Goal: Task Accomplishment & Management: Manage account settings

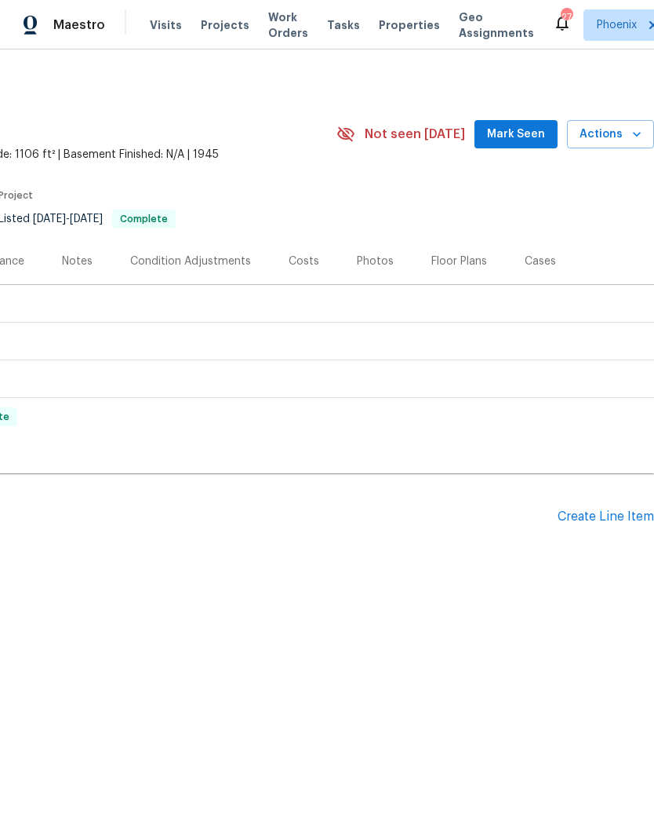
scroll to position [0, 232]
click at [625, 518] on div "Create Line Item" at bounding box center [606, 516] width 97 height 15
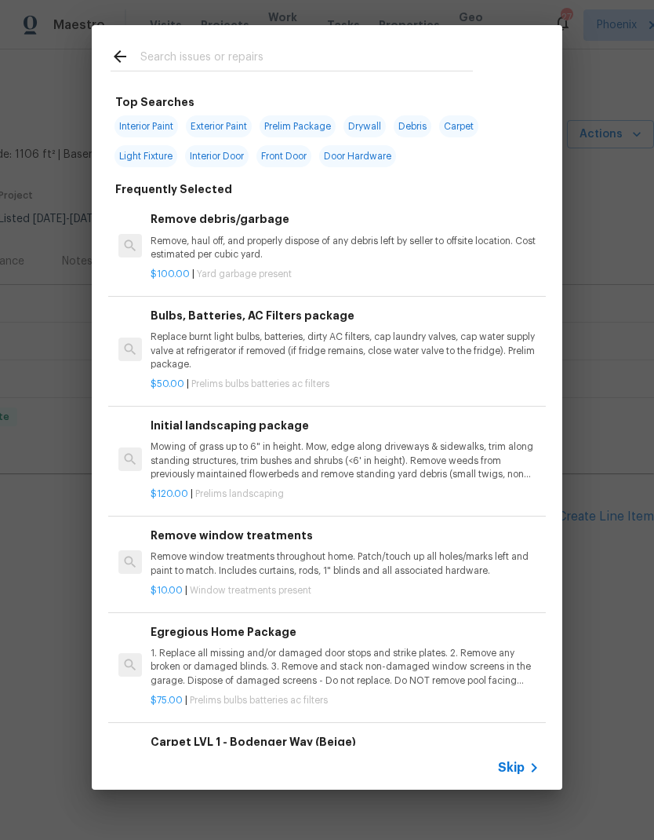
click at [295, 49] on input "text" at bounding box center [306, 59] width 333 height 24
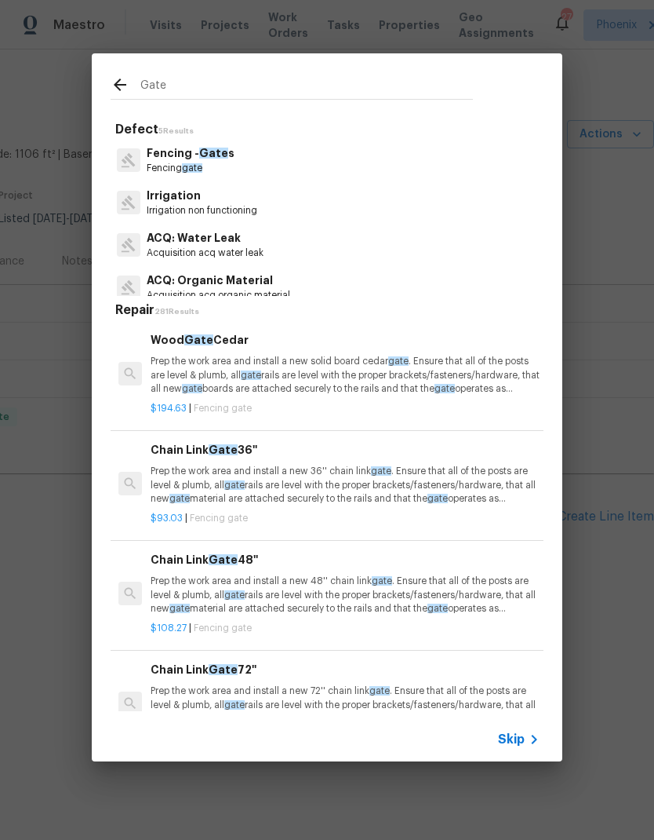
type input "Gate"
click at [424, 170] on div "Fencing - Gate s Fencing gate" at bounding box center [327, 160] width 433 height 42
click at [432, 163] on div "Fencing - Gate s Fencing gate" at bounding box center [327, 160] width 433 height 42
click at [413, 172] on div "Fencing - Gate s Fencing gate" at bounding box center [327, 160] width 433 height 42
click at [192, 159] on p "Fencing - Gate s" at bounding box center [191, 153] width 88 height 16
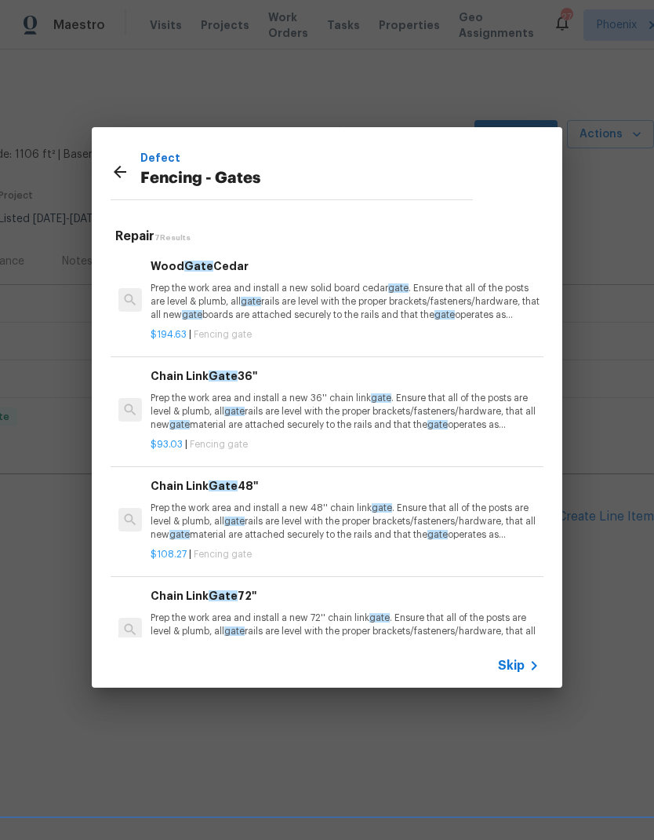
click at [367, 307] on p "Prep the work area and install a new solid board [GEOGRAPHIC_DATA] . Ensure tha…" at bounding box center [345, 302] width 389 height 40
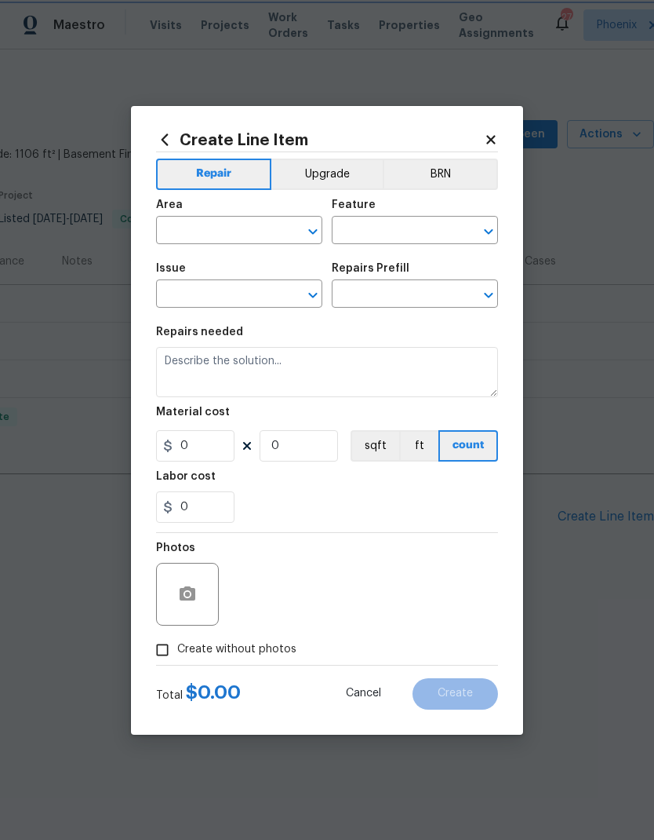
type input "Fencing - Gates"
type input "Wood Gate Cedar $194.63"
type textarea "Prep the work area and install a new solid board [GEOGRAPHIC_DATA]. Ensure that…"
type input "194.63"
type input "1"
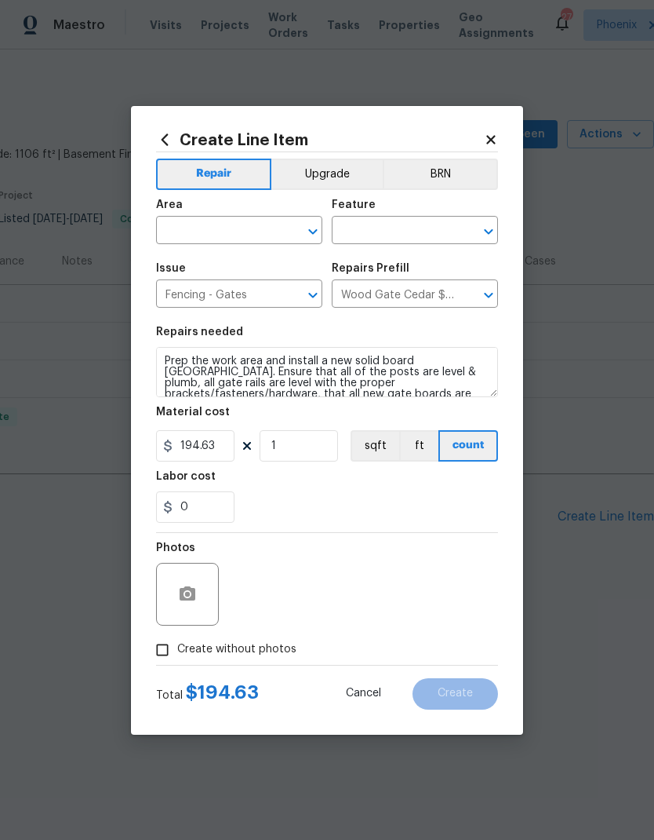
click at [242, 210] on div "Area" at bounding box center [239, 209] width 166 height 20
click at [245, 236] on input "text" at bounding box center [217, 232] width 122 height 24
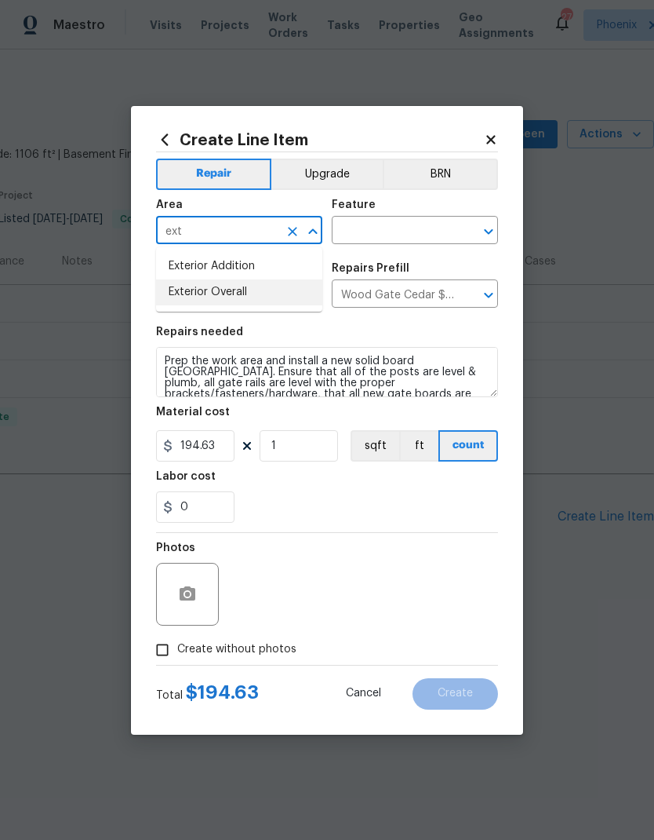
click at [251, 284] on li "Exterior Overall" at bounding box center [239, 292] width 166 height 26
type input "Exterior Overall"
click at [421, 221] on input "text" at bounding box center [393, 232] width 122 height 24
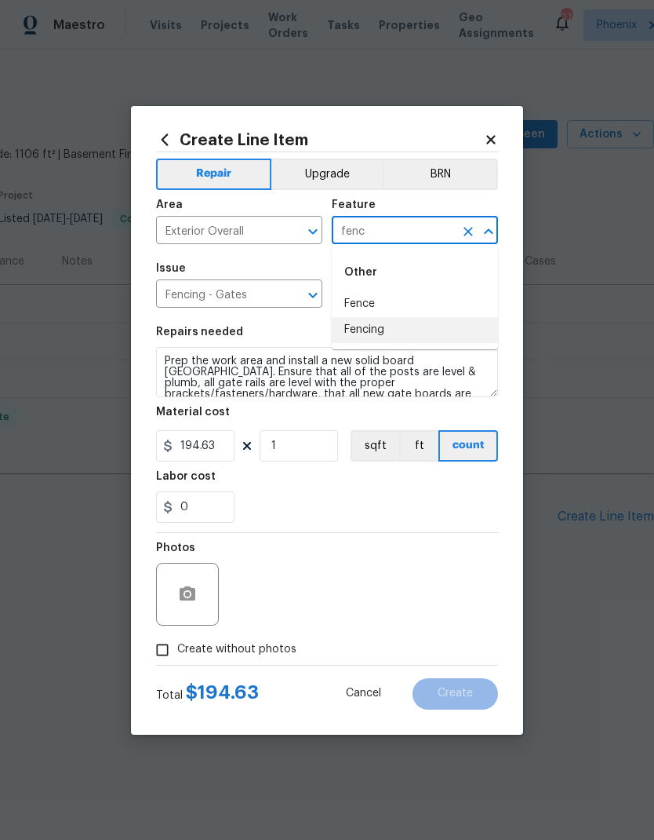
click at [391, 330] on li "Fencing" at bounding box center [415, 330] width 166 height 26
type input "Fencing"
click at [359, 489] on div "Labor cost" at bounding box center [327, 481] width 342 height 20
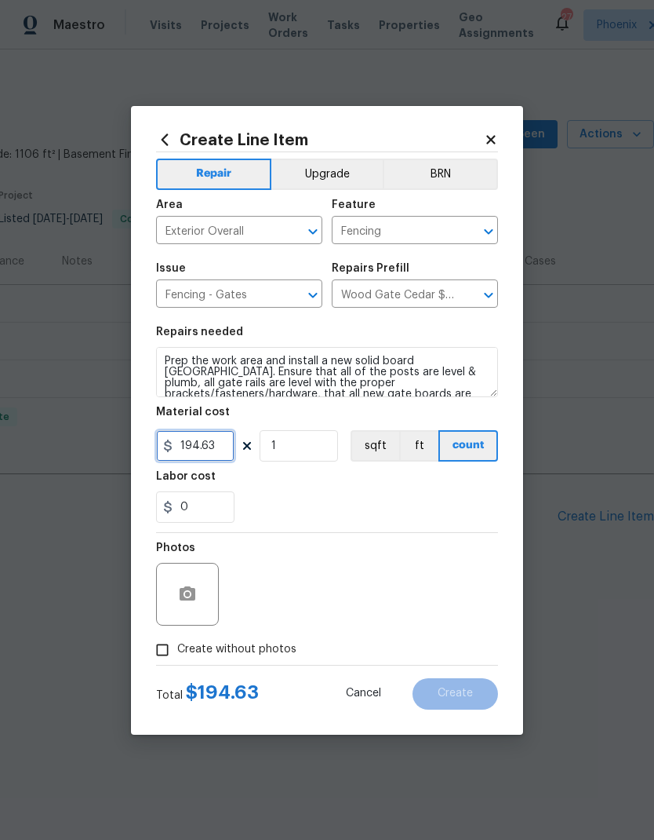
click at [210, 448] on input "194.63" at bounding box center [195, 445] width 78 height 31
type input "1"
click at [386, 492] on div "0" at bounding box center [327, 506] width 342 height 31
click at [189, 607] on button "button" at bounding box center [188, 594] width 38 height 38
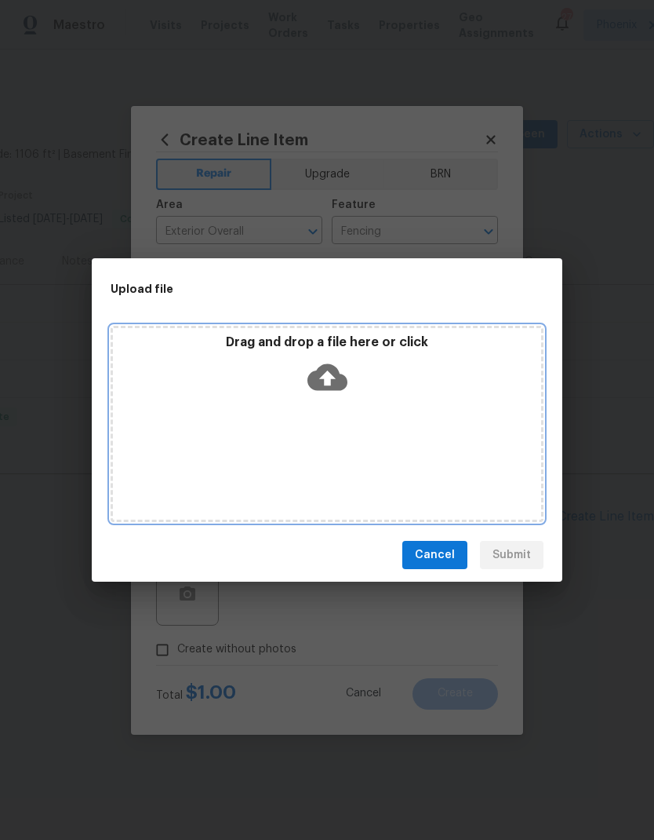
click at [348, 381] on div "Drag and drop a file here or click" at bounding box center [327, 367] width 428 height 67
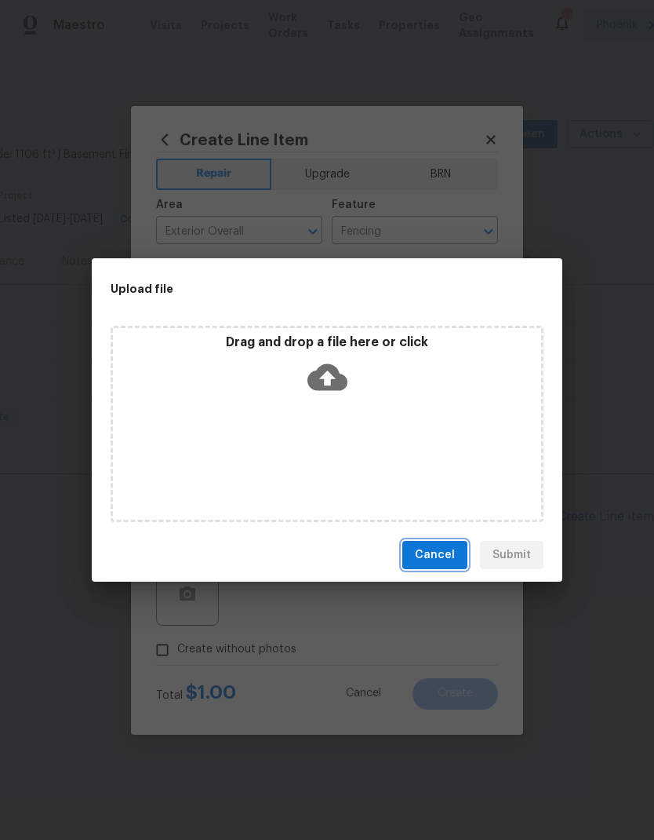
click at [450, 548] on span "Cancel" at bounding box center [435, 555] width 40 height 20
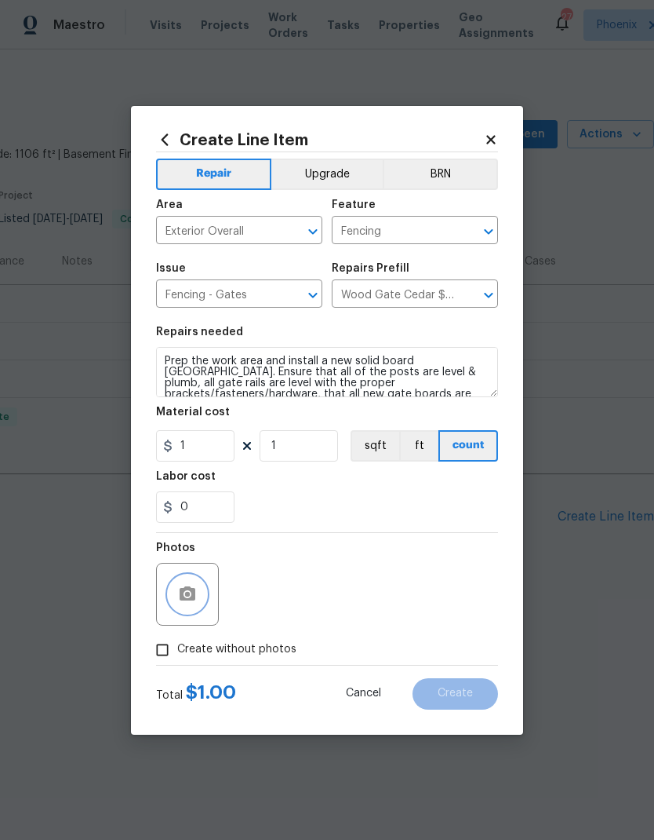
click at [200, 593] on button "button" at bounding box center [188, 594] width 38 height 38
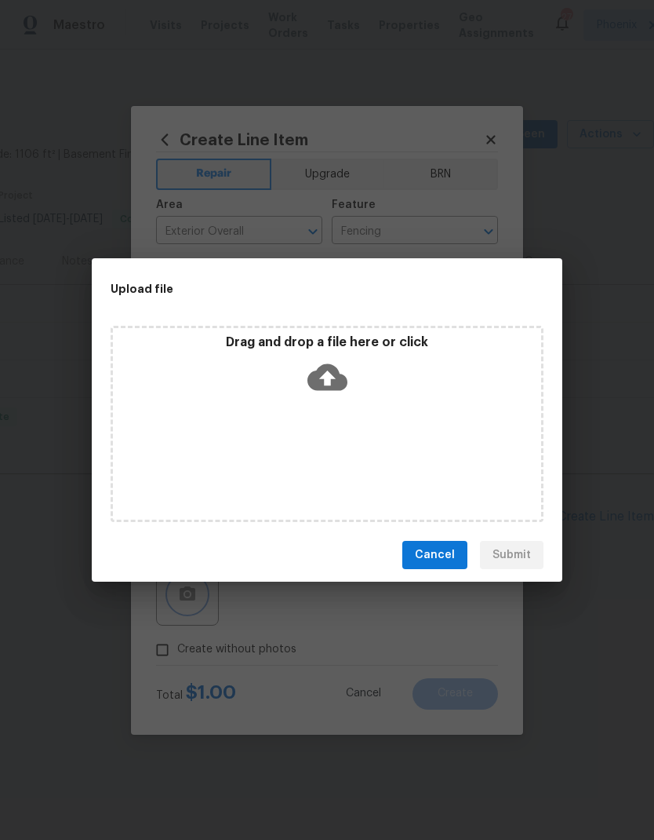
click at [629, 479] on div "Upload file Drag and drop a file here or click Cancel Submit" at bounding box center [327, 420] width 654 height 840
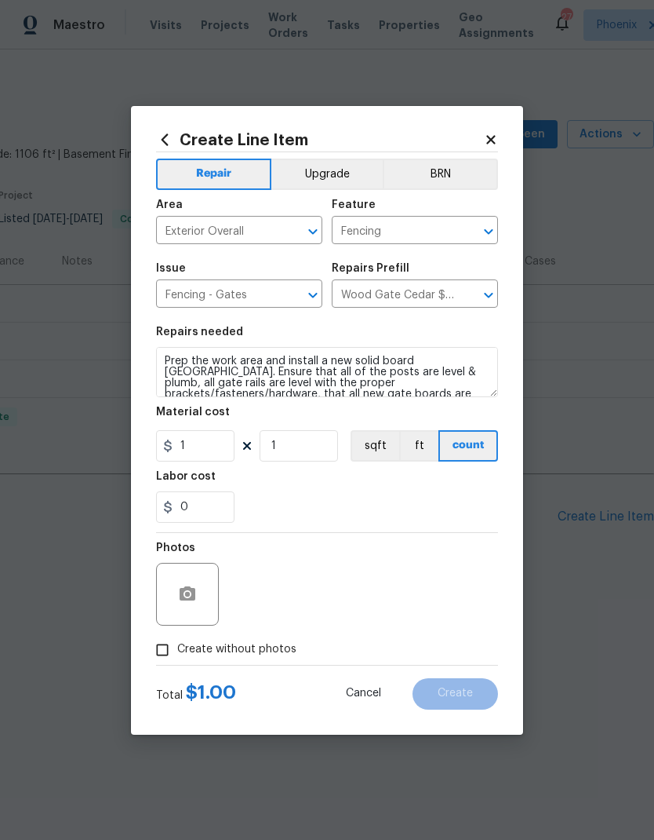
click at [451, 559] on div "Photos" at bounding box center [327, 584] width 342 height 102
click at [162, 654] on input "Create without photos" at bounding box center [163, 650] width 30 height 30
checkbox input "true"
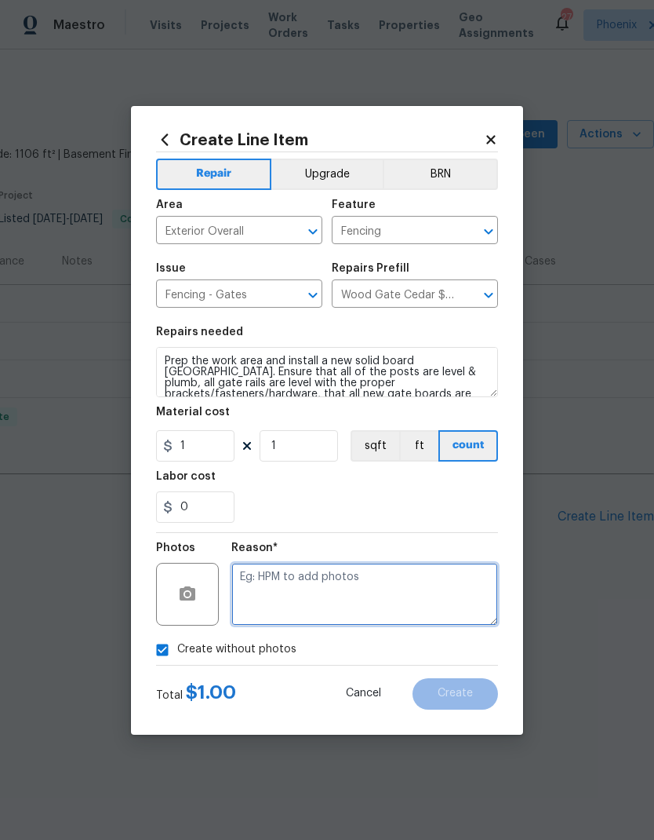
click at [353, 598] on textarea at bounding box center [364, 594] width 267 height 63
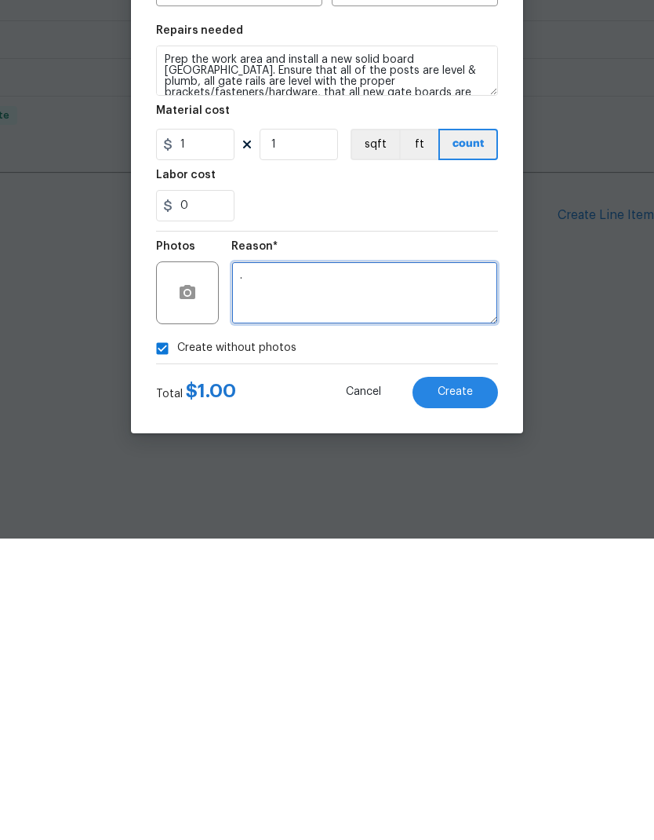
type textarea "."
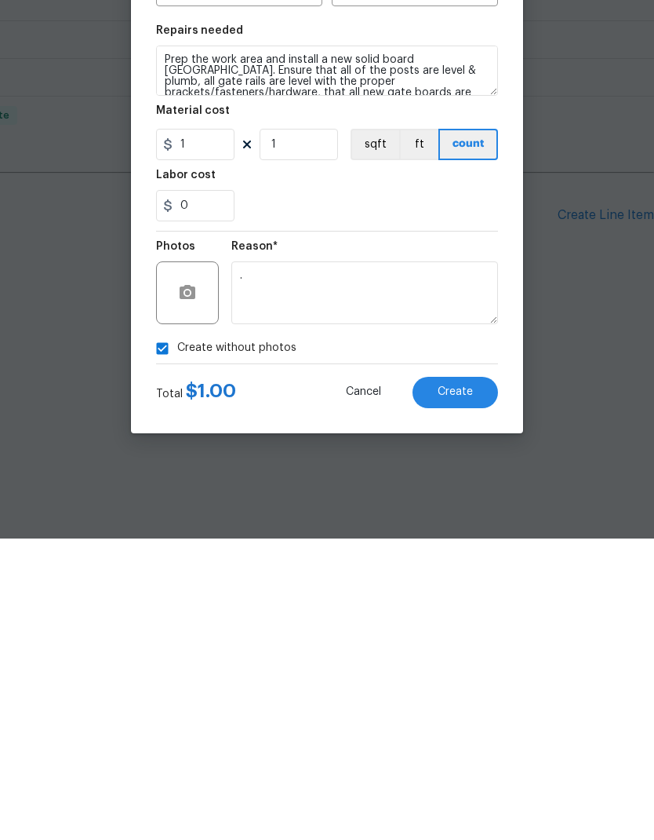
click at [483, 678] on button "Create" at bounding box center [456, 693] width 86 height 31
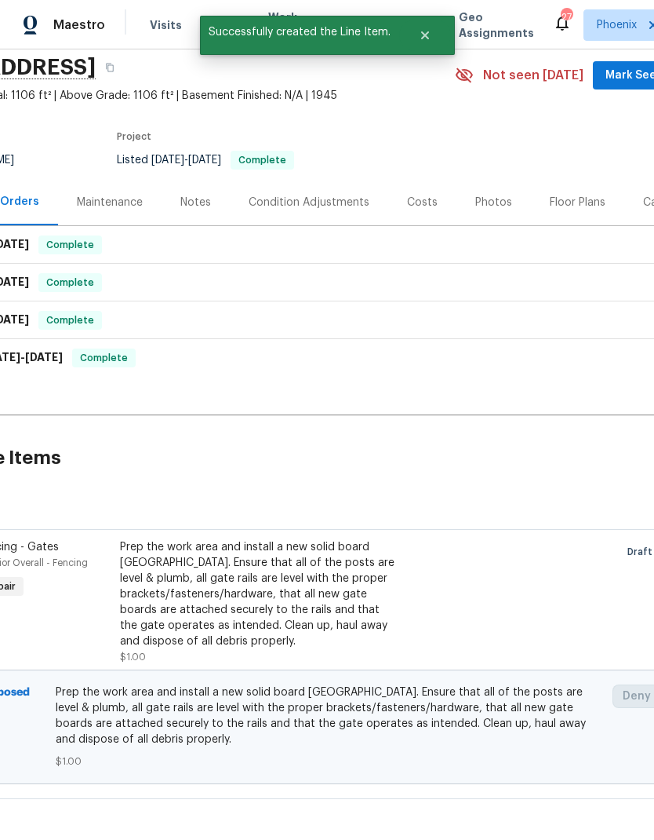
scroll to position [60, 111]
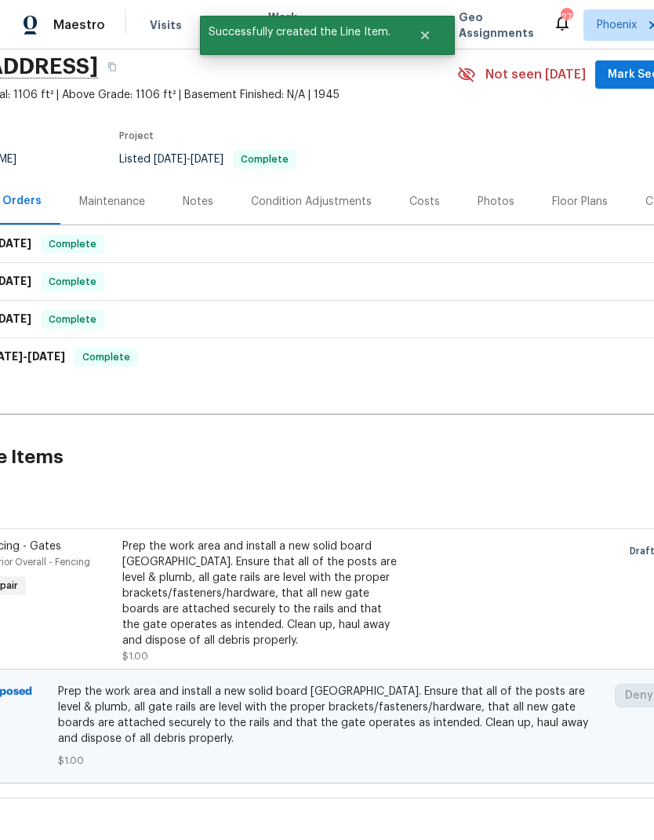
click at [261, 599] on div "Prep the work area and install a new solid board [GEOGRAPHIC_DATA]. Ensure that…" at bounding box center [260, 593] width 276 height 110
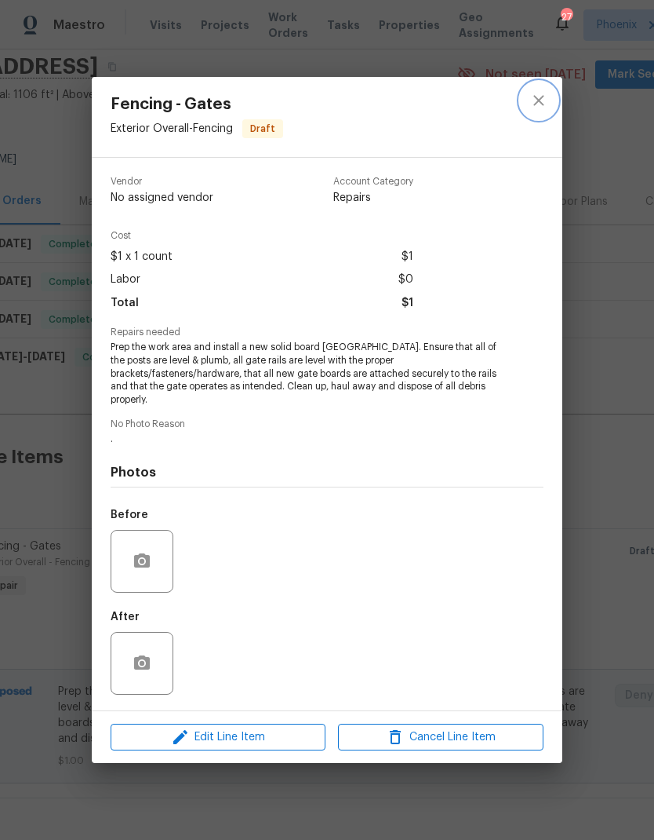
click at [534, 108] on icon "close" at bounding box center [539, 100] width 19 height 19
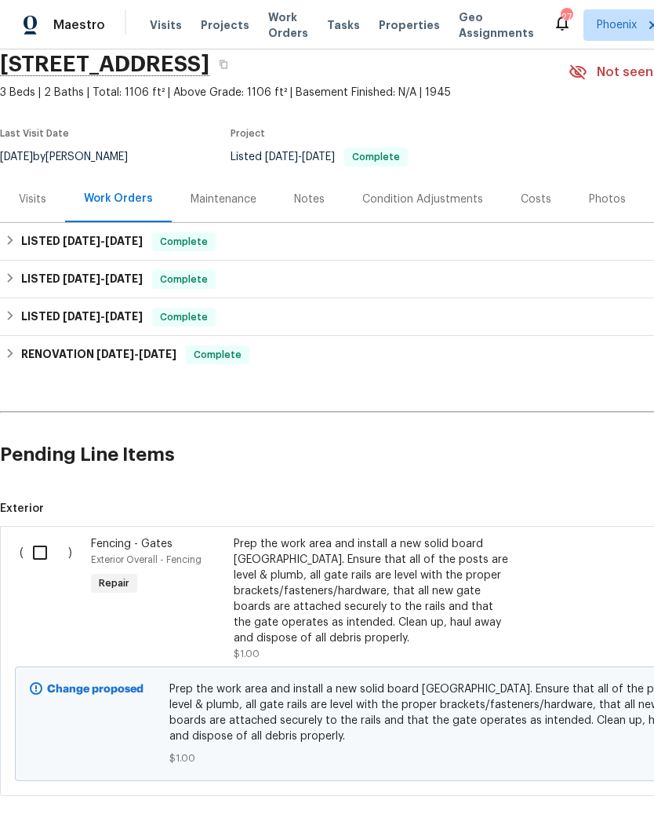
scroll to position [62, 0]
click at [467, 619] on div "Prep the work area and install a new solid board [GEOGRAPHIC_DATA]. Ensure that…" at bounding box center [372, 591] width 276 height 110
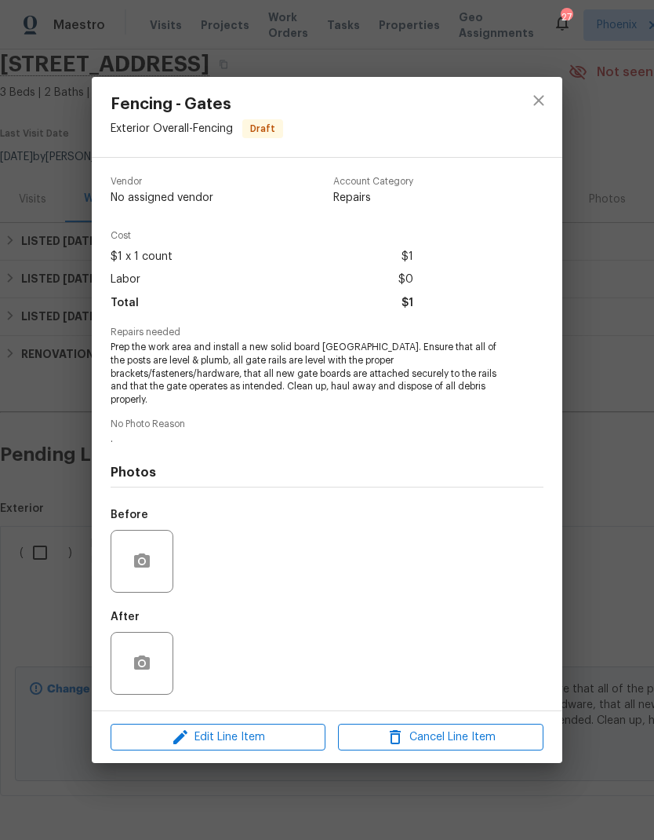
click at [41, 546] on div "Fencing - Gates Exterior Overall - Fencing Draft Vendor No assigned vendor Acco…" at bounding box center [327, 420] width 654 height 840
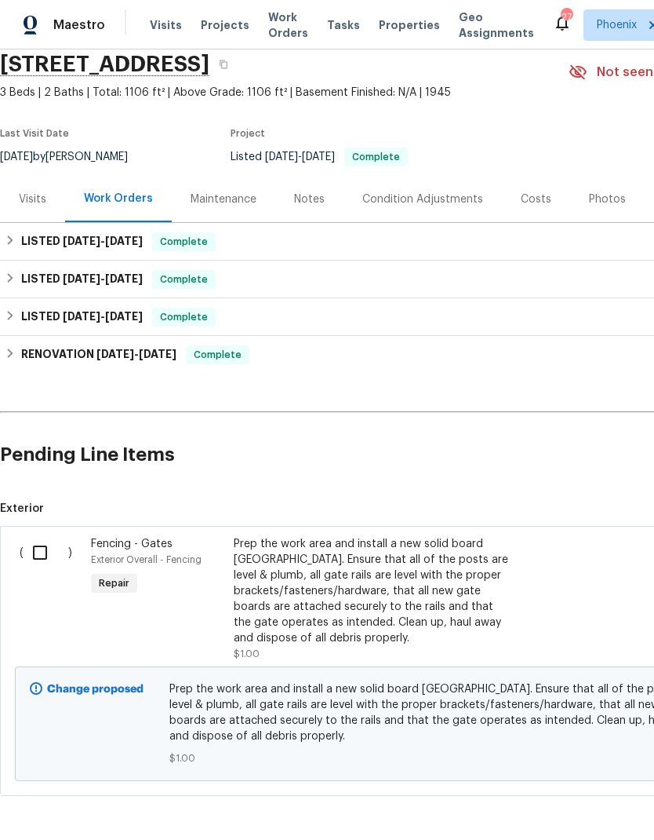
click at [40, 555] on input "checkbox" at bounding box center [46, 552] width 45 height 33
checkbox input "true"
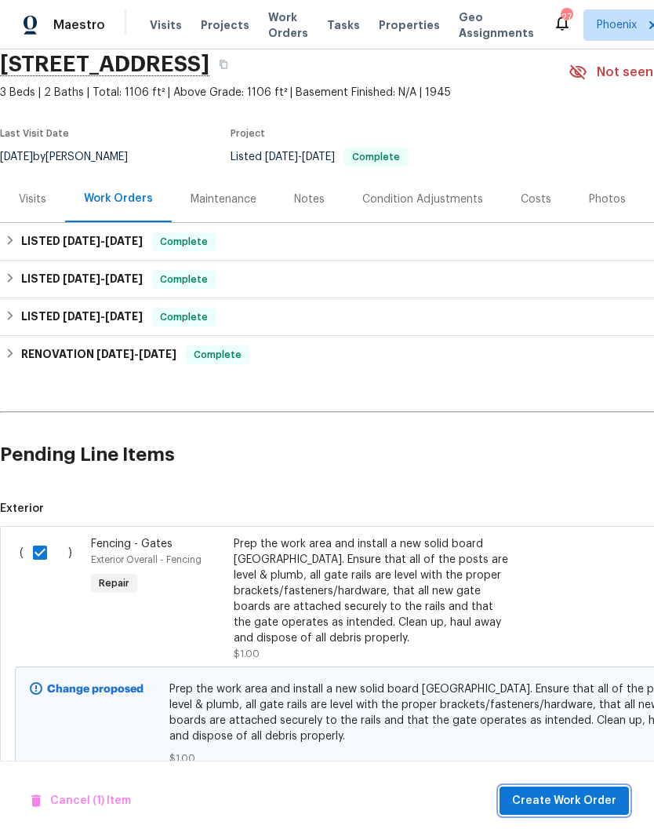
click at [567, 796] on span "Create Work Order" at bounding box center [564, 801] width 104 height 20
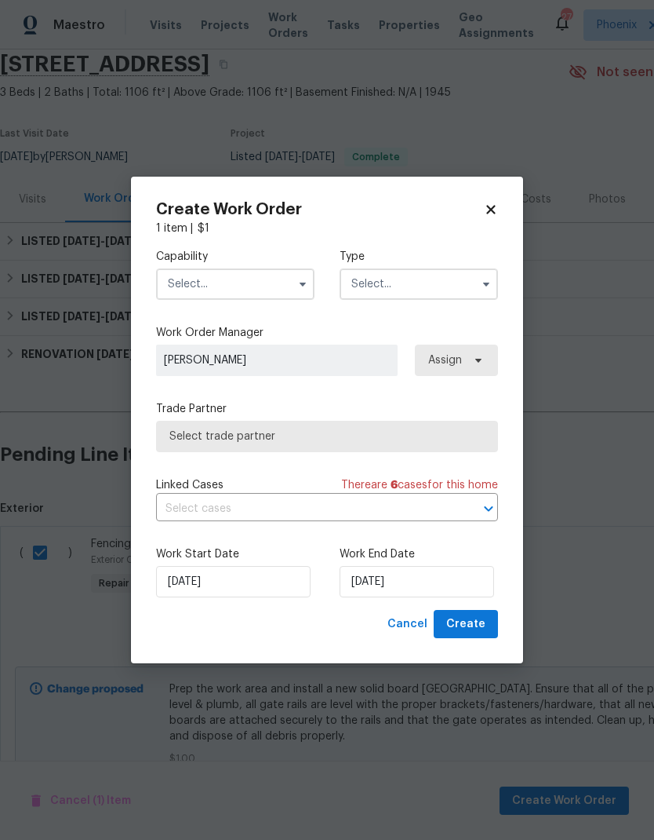
click at [270, 283] on input "text" at bounding box center [235, 283] width 159 height 31
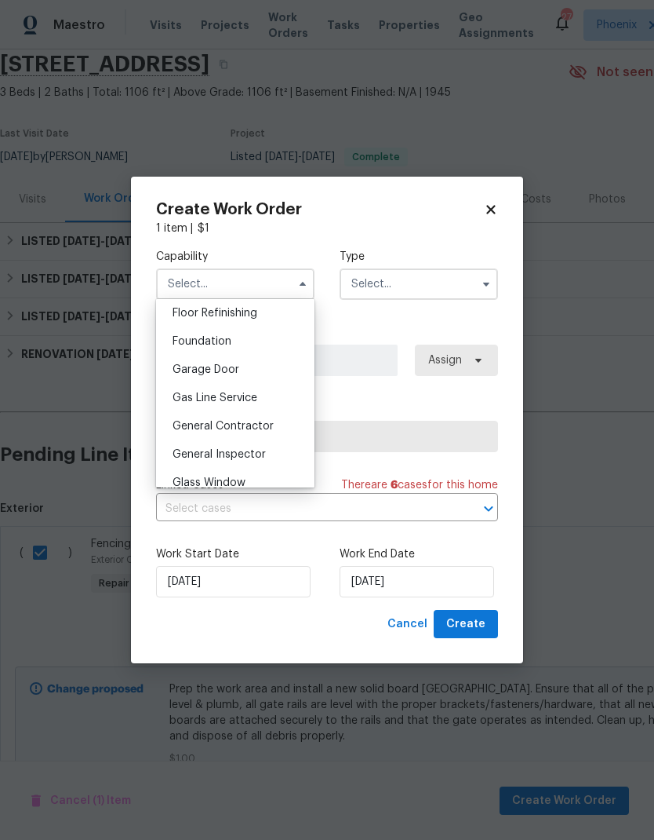
scroll to position [687, 0]
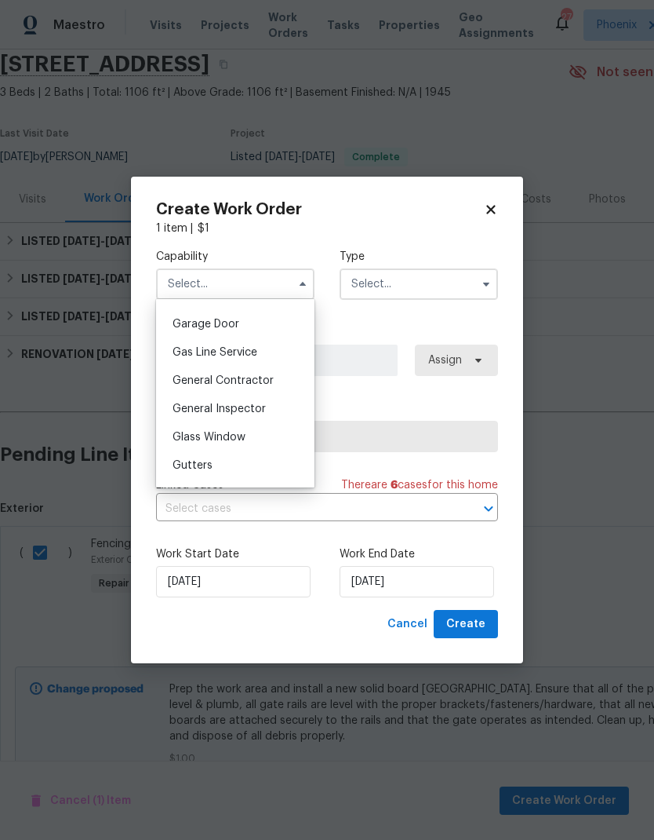
click at [274, 381] on div "General Contractor" at bounding box center [235, 380] width 151 height 28
type input "General Contractor"
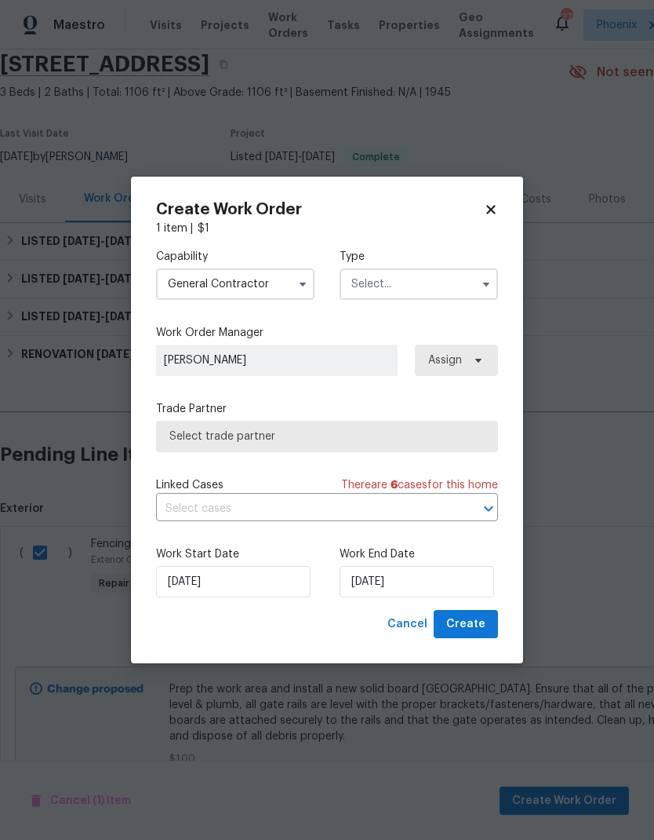
click at [430, 279] on input "text" at bounding box center [419, 283] width 159 height 31
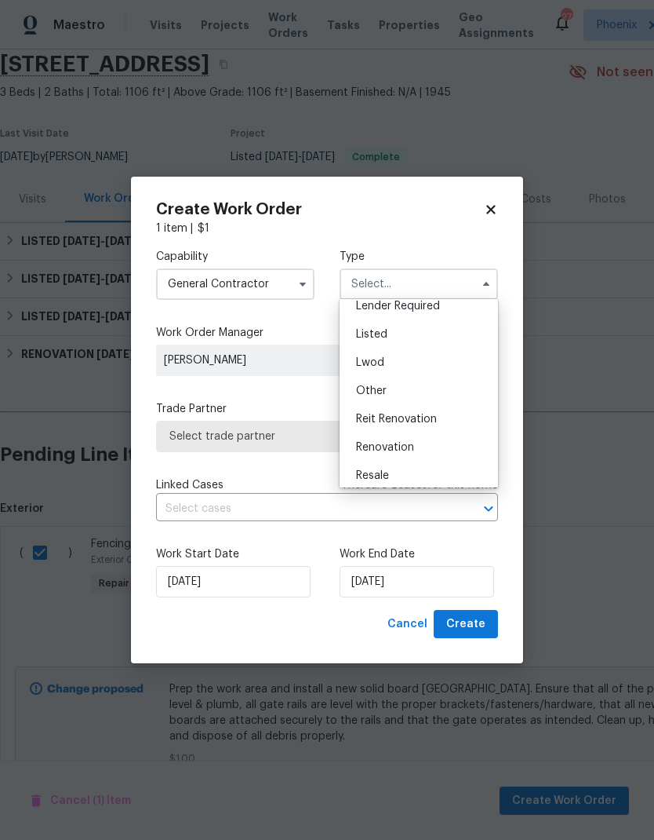
scroll to position [134, 0]
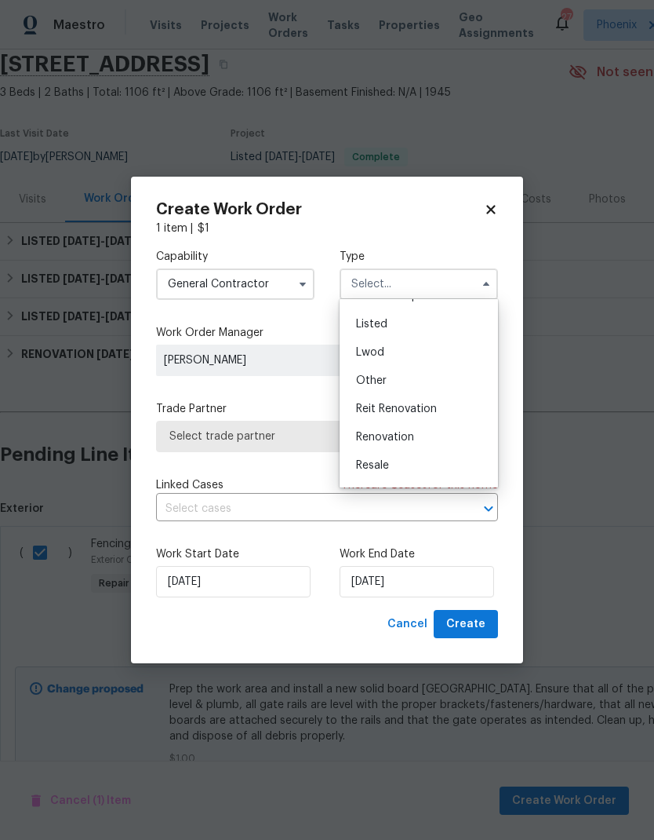
click at [421, 433] on div "Renovation" at bounding box center [419, 437] width 151 height 28
type input "Renovation"
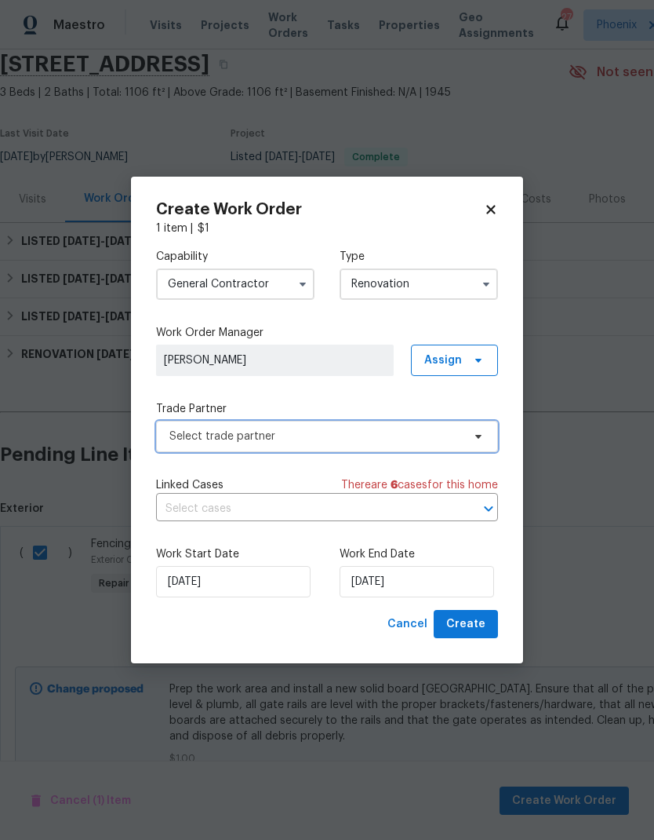
click at [389, 437] on span "Select trade partner" at bounding box center [316, 436] width 293 height 16
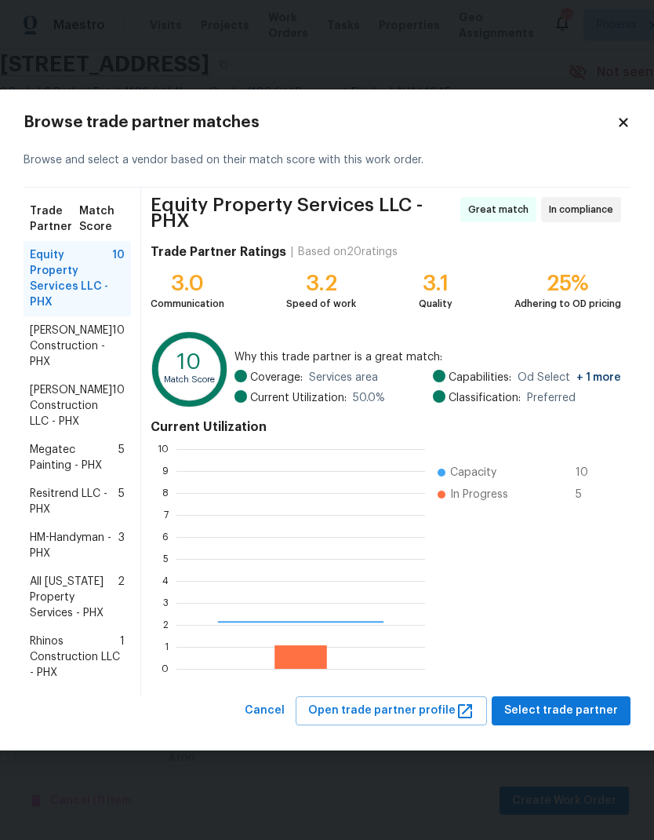
scroll to position [220, 249]
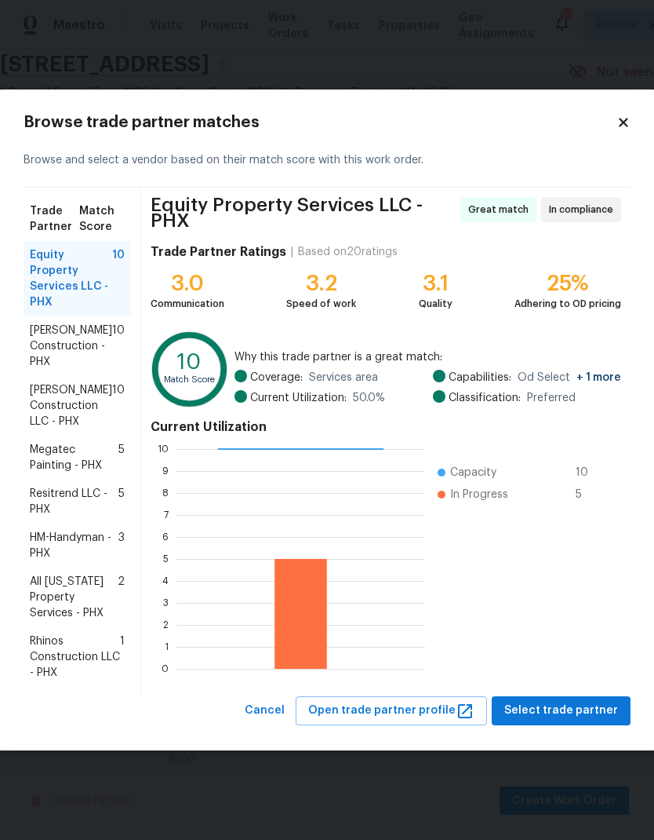
click at [86, 335] on span "[PERSON_NAME] Construction - PHX" at bounding box center [71, 346] width 82 height 47
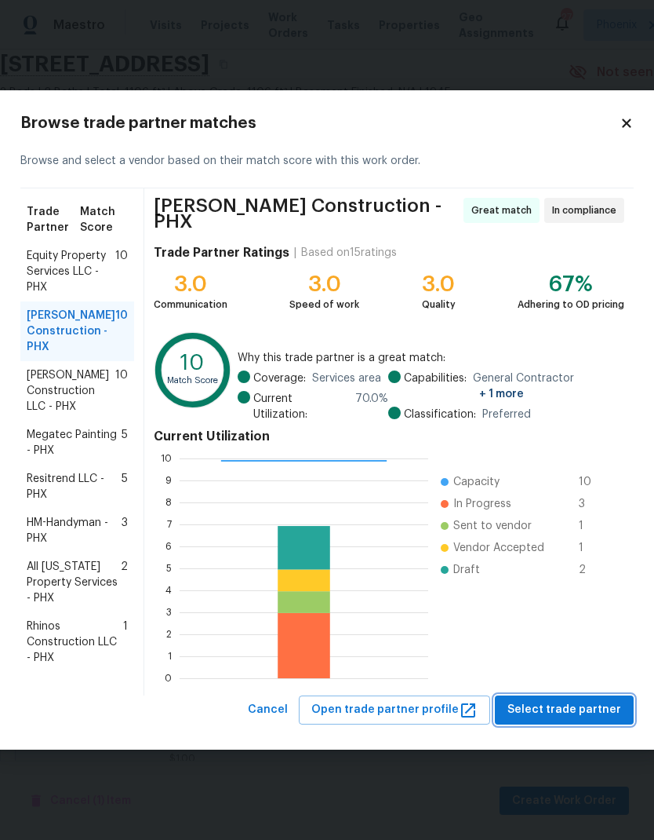
click at [592, 700] on span "Select trade partner" at bounding box center [565, 710] width 114 height 20
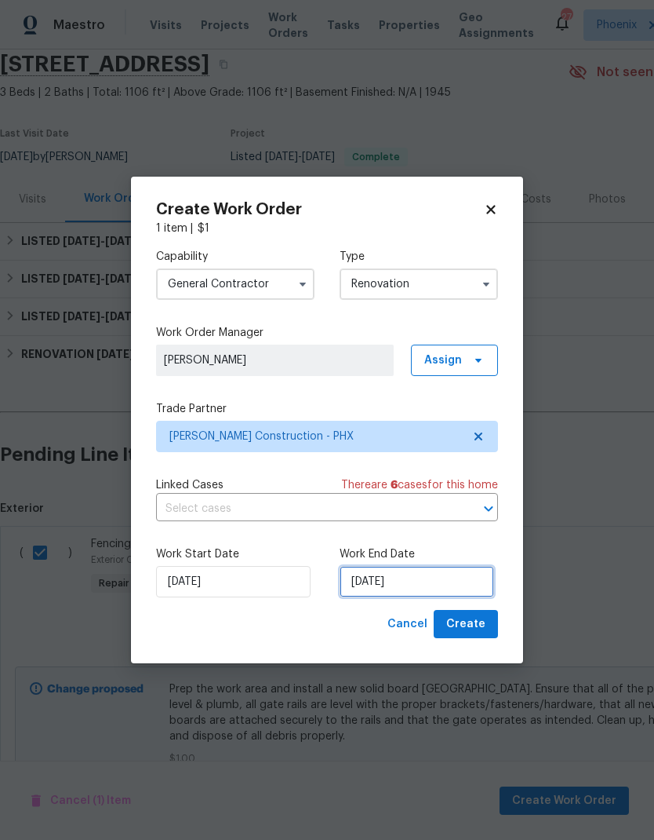
click at [447, 578] on input "[DATE]" at bounding box center [417, 581] width 155 height 31
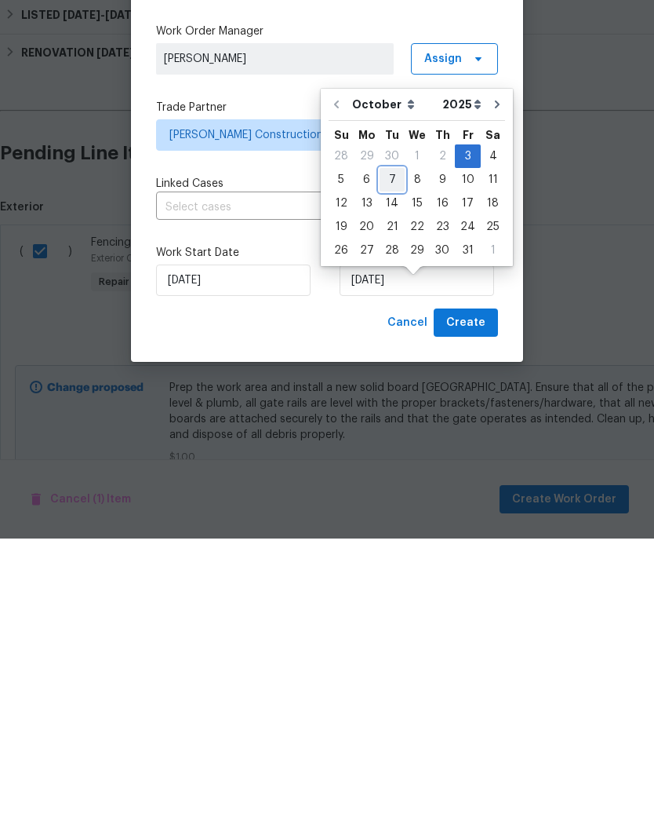
click at [393, 470] on div "7" at bounding box center [392, 481] width 25 height 22
type input "[DATE]"
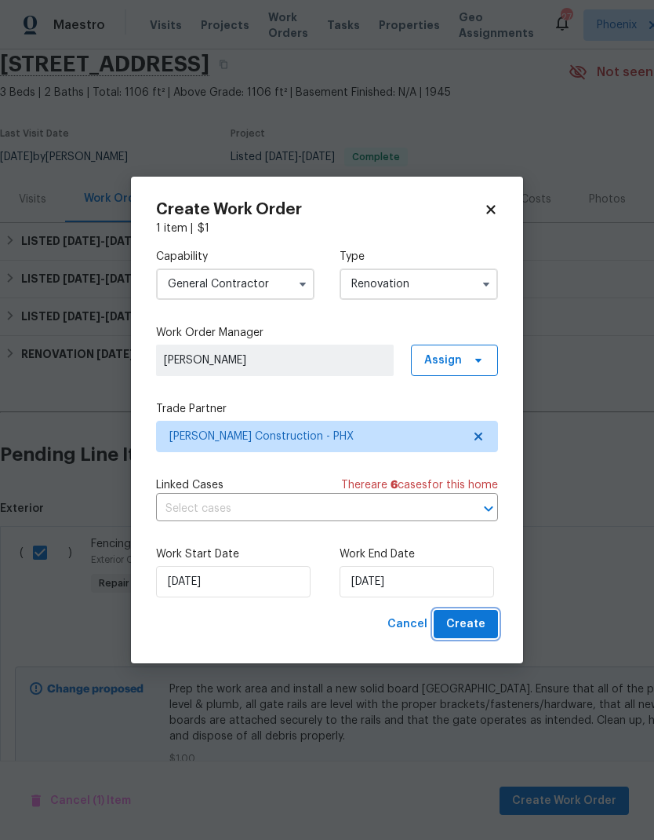
click at [481, 622] on span "Create" at bounding box center [466, 624] width 39 height 20
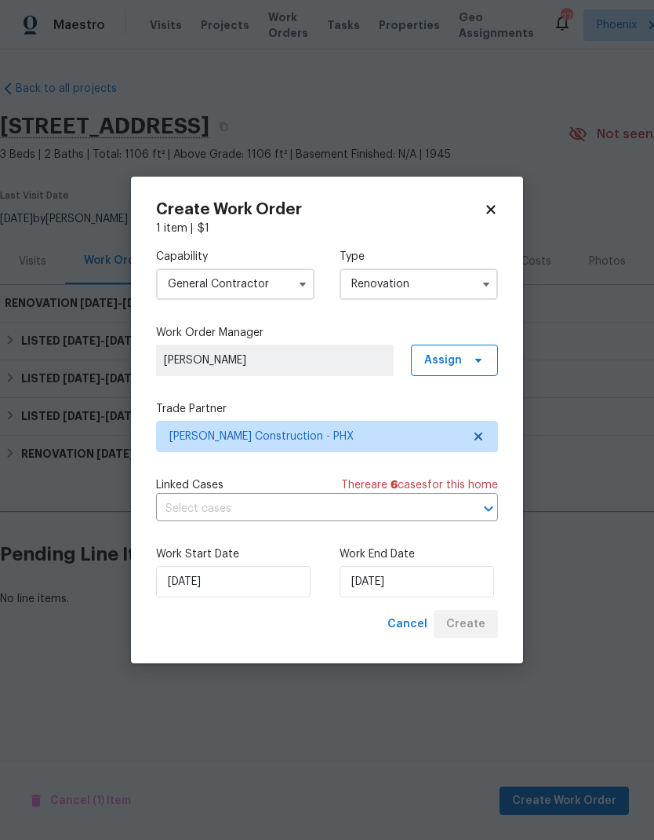
scroll to position [0, 0]
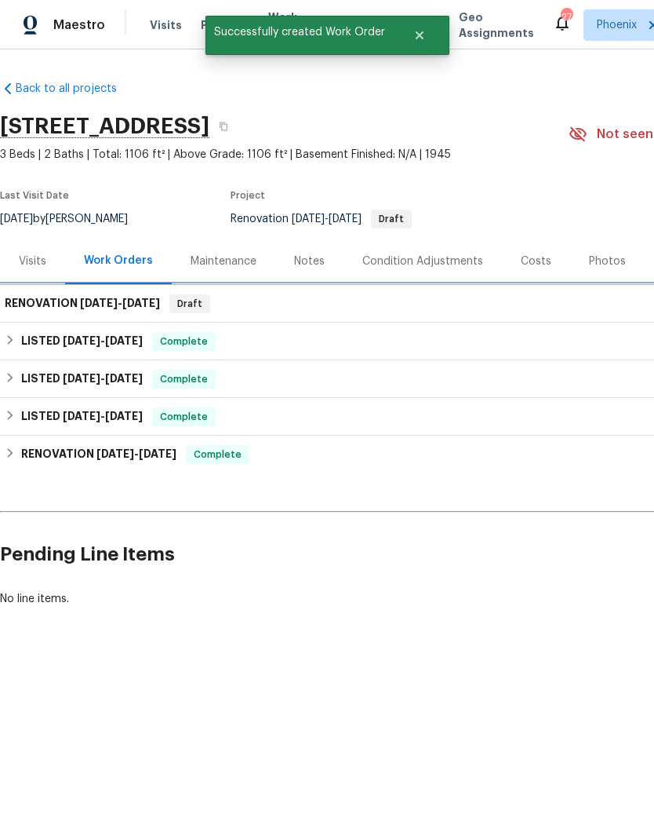
click at [291, 298] on div "RENOVATION [DATE] - [DATE] Draft" at bounding box center [443, 303] width 877 height 19
click at [142, 305] on span "[DATE]" at bounding box center [141, 302] width 38 height 11
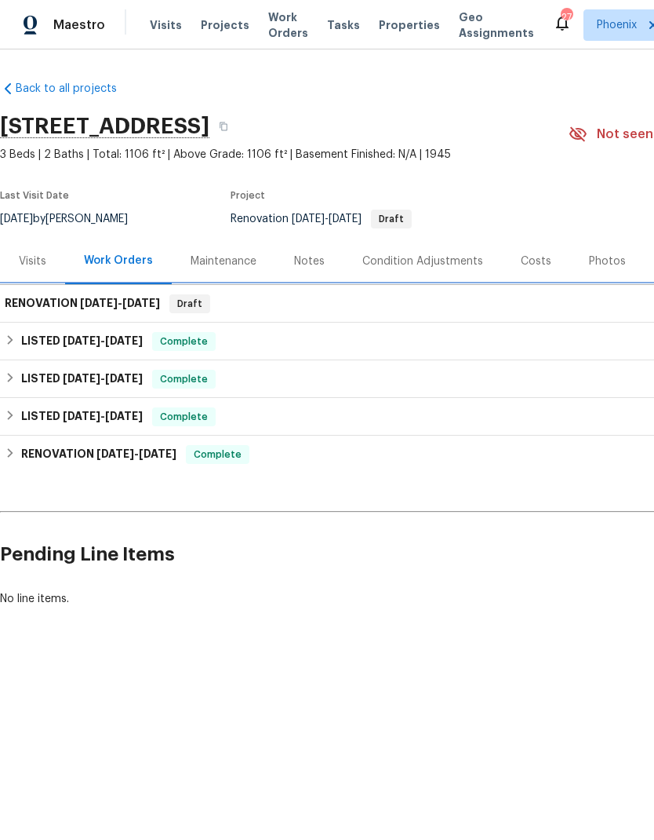
click at [462, 301] on div "RENOVATION [DATE] - [DATE] Draft" at bounding box center [443, 303] width 877 height 19
click at [141, 301] on span "[DATE]" at bounding box center [141, 302] width 38 height 11
click at [78, 310] on h6 "RENOVATION [DATE] - [DATE]" at bounding box center [82, 303] width 155 height 19
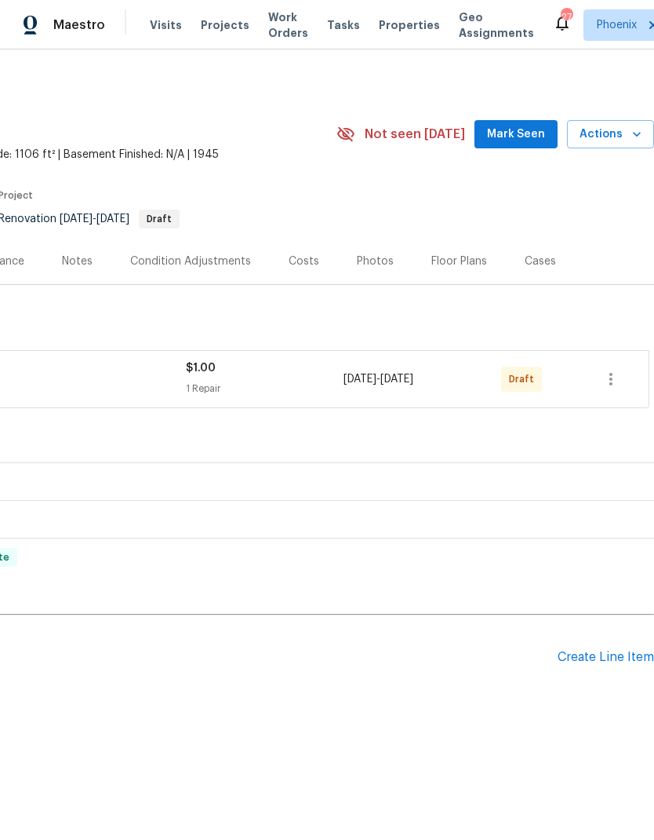
scroll to position [0, 232]
click at [613, 375] on icon "button" at bounding box center [611, 379] width 19 height 19
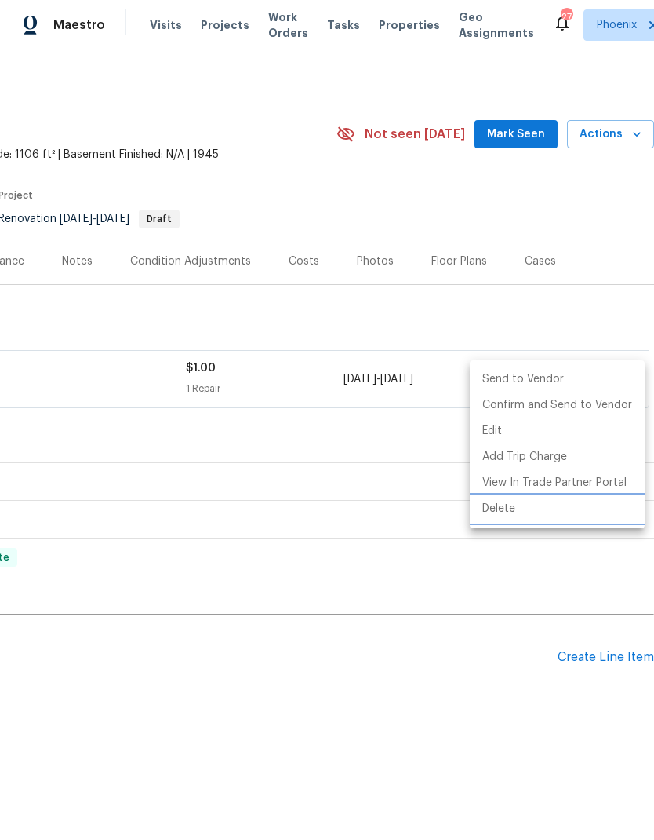
click at [498, 502] on li "Delete" at bounding box center [557, 509] width 175 height 26
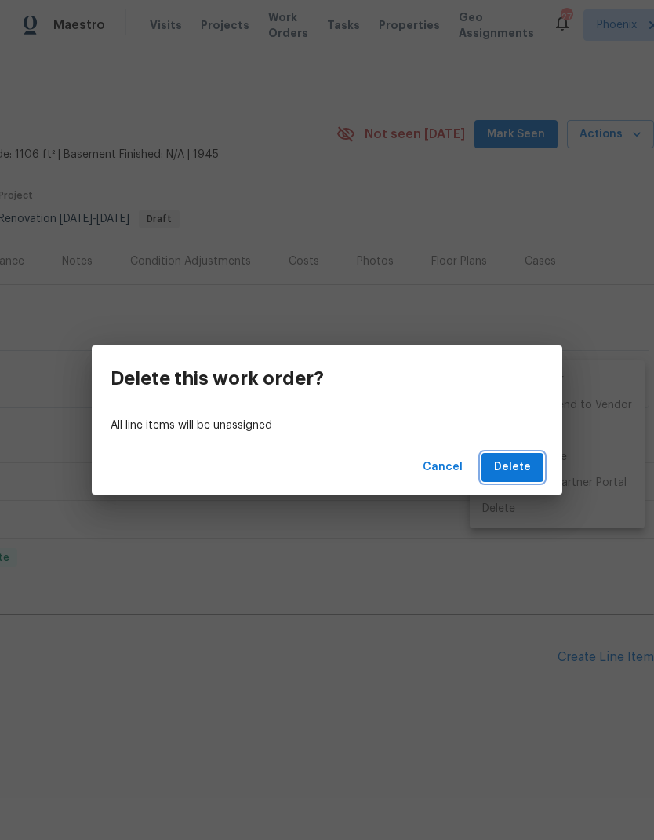
click at [515, 467] on span "Delete" at bounding box center [512, 467] width 37 height 20
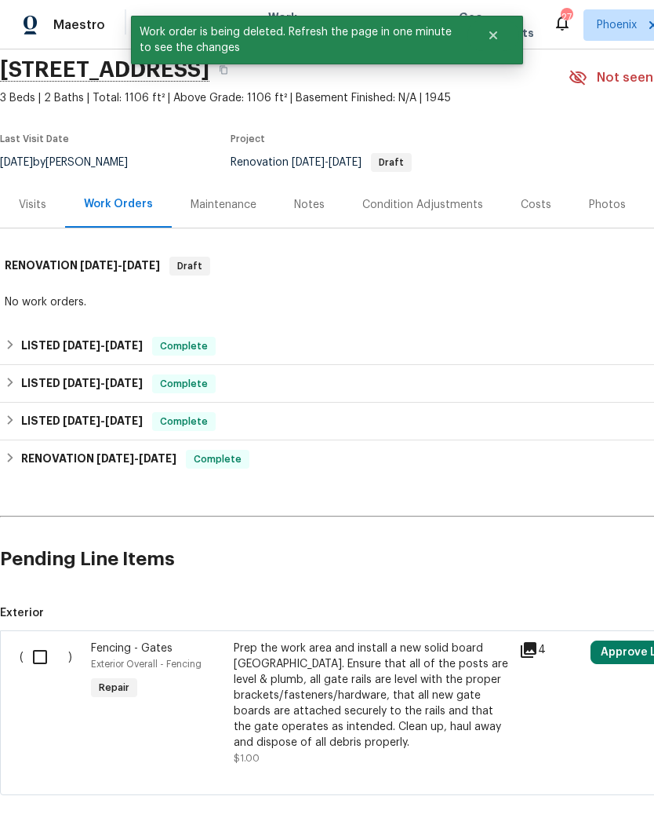
scroll to position [56, 0]
click at [383, 725] on div "Prep the work area and install a new solid board [GEOGRAPHIC_DATA]. Ensure that…" at bounding box center [372, 696] width 276 height 110
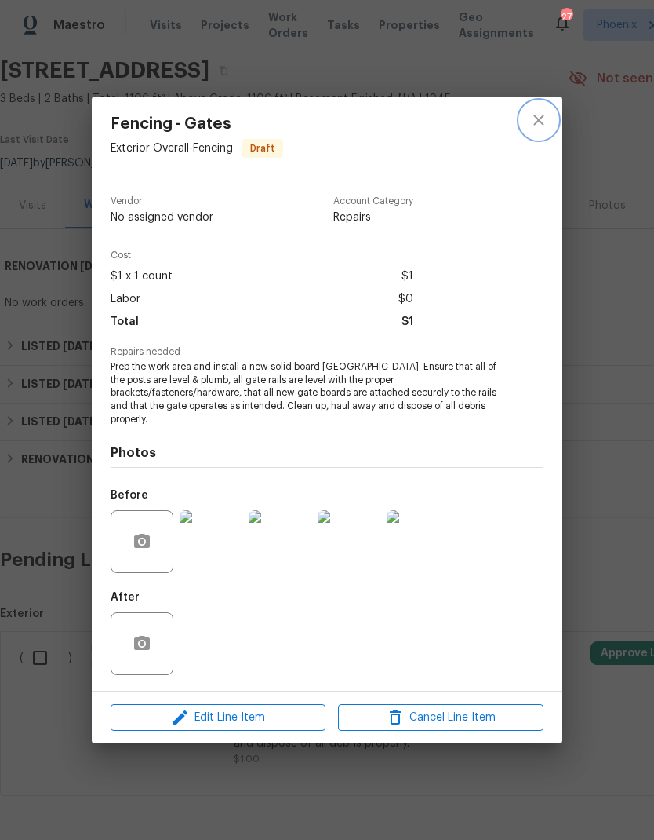
click at [539, 125] on icon "close" at bounding box center [539, 120] width 10 height 10
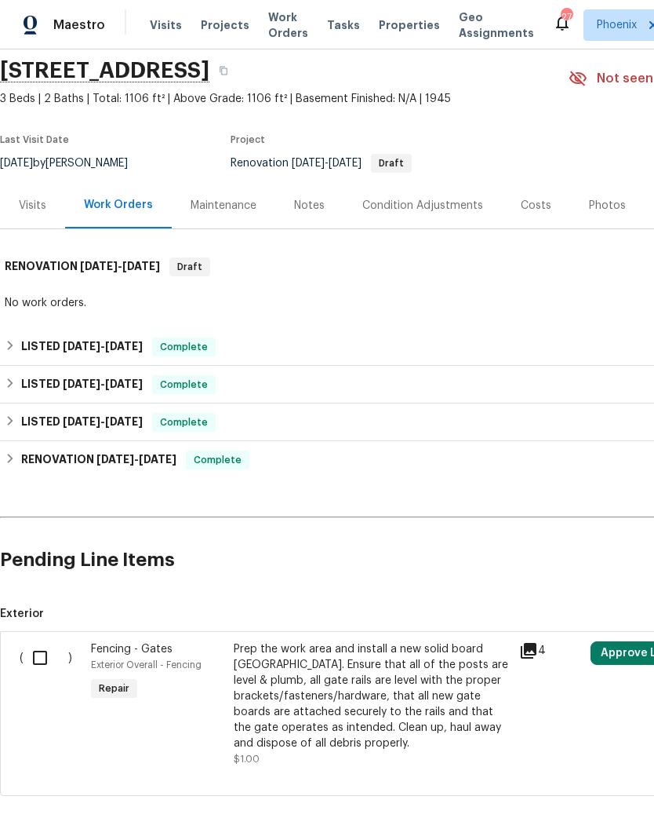
scroll to position [63, 0]
click at [416, 647] on div "Prep the work area and install a new solid board [GEOGRAPHIC_DATA]. Ensure that…" at bounding box center [372, 696] width 276 height 110
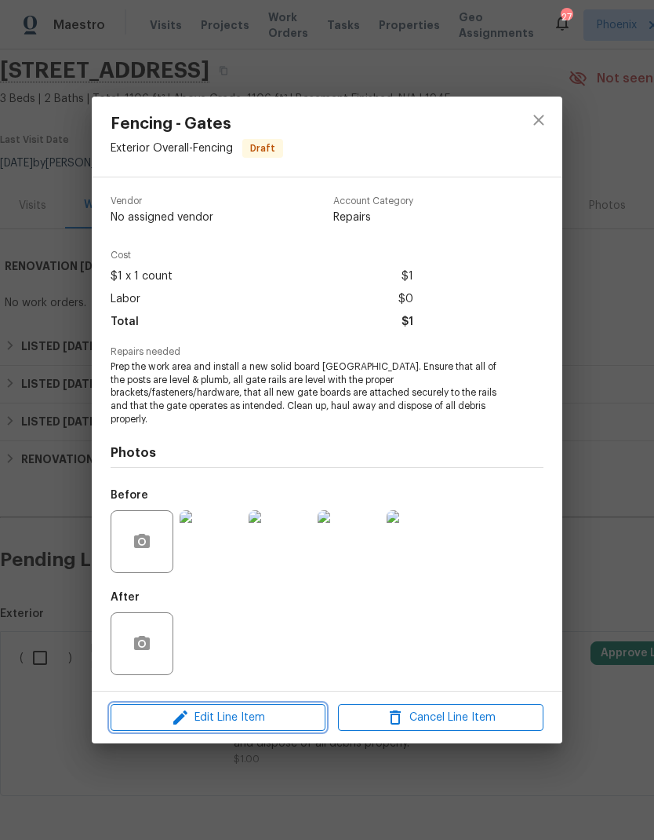
click at [291, 716] on span "Edit Line Item" at bounding box center [218, 718] width 206 height 20
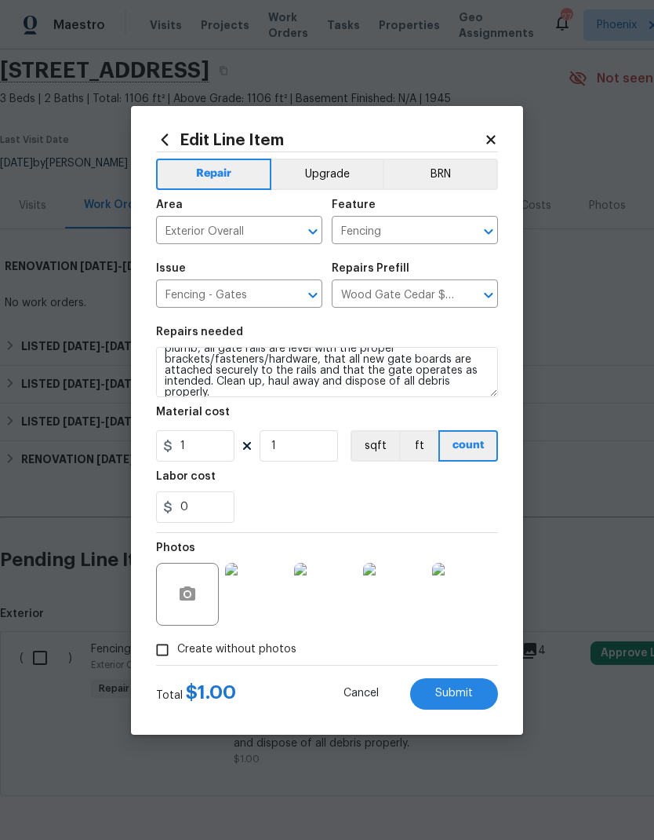
scroll to position [33, 0]
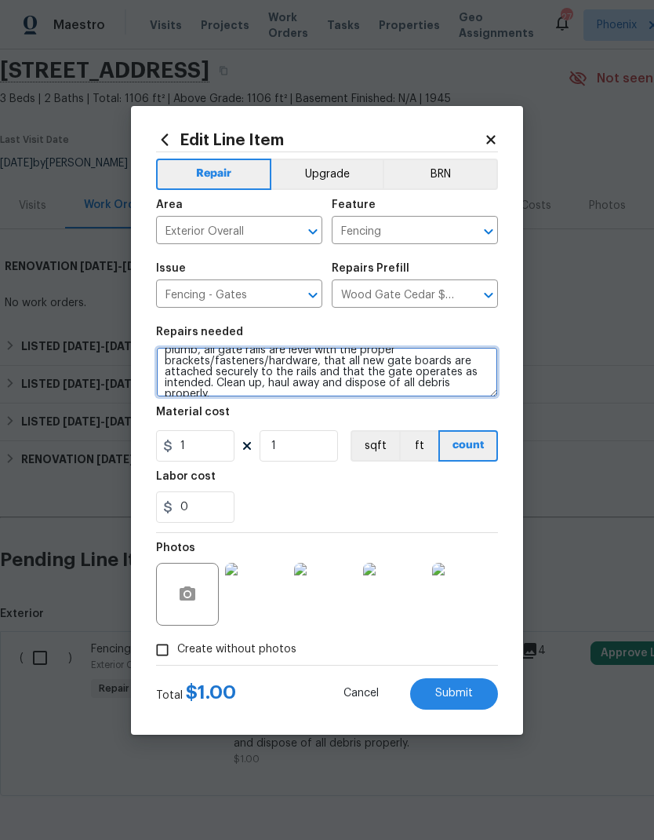
click at [206, 372] on textarea "Prep the work area and install a new solid board [GEOGRAPHIC_DATA]. Ensure that…" at bounding box center [327, 372] width 342 height 50
click at [203, 370] on textarea "Prep the work area and install a new solid board [GEOGRAPHIC_DATA]. Ensure that…" at bounding box center [327, 372] width 342 height 50
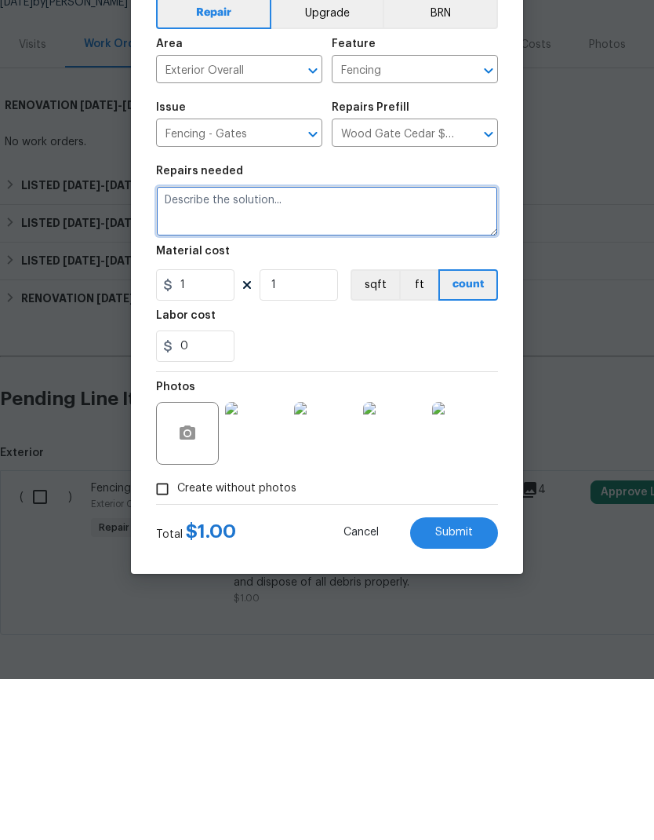
scroll to position [0, 0]
click at [447, 347] on textarea "Visitor feedback reports a poorly built and falling down gate on side of house." at bounding box center [327, 372] width 342 height 50
click at [378, 347] on textarea "Visitor feedback reports a poorly built and falling down rv gate on side of hou…" at bounding box center [327, 372] width 342 height 50
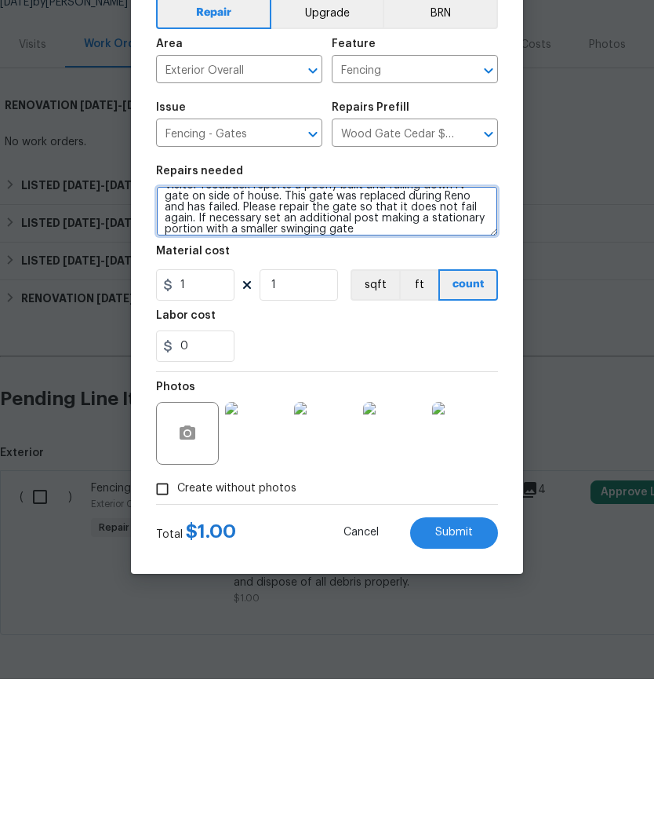
scroll to position [15, 0]
click at [477, 347] on textarea "Visitor feedback reports a poorly built and falling down rv gate on side of hou…" at bounding box center [327, 372] width 342 height 50
click at [387, 347] on textarea "Visitor feedback reports a poorly built and falling down rv gate on side of hou…" at bounding box center [327, 372] width 342 height 50
click at [462, 347] on textarea "Visitor feedback reports a poorly built and falling down rv gate on side of hou…" at bounding box center [327, 372] width 342 height 50
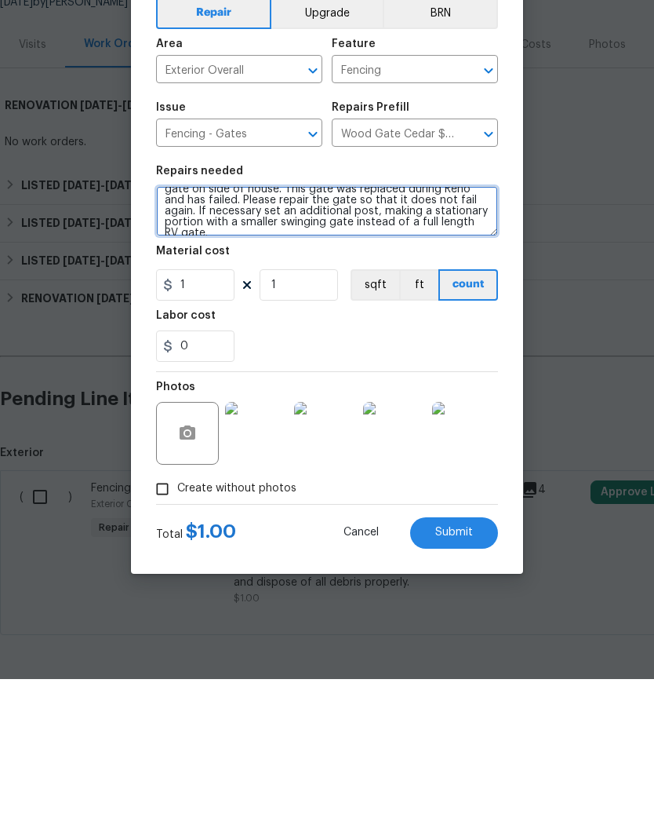
click at [386, 347] on textarea "Visitor feedback reports a poorly built and falling down rv gate on side of hou…" at bounding box center [327, 372] width 342 height 50
click at [470, 347] on textarea "Visitor feedback reports a poorly built and falling down rv gate on side of hou…" at bounding box center [327, 372] width 342 height 50
type textarea "Visitor feedback reports a poorly built and falling down rv gate on side of hou…"
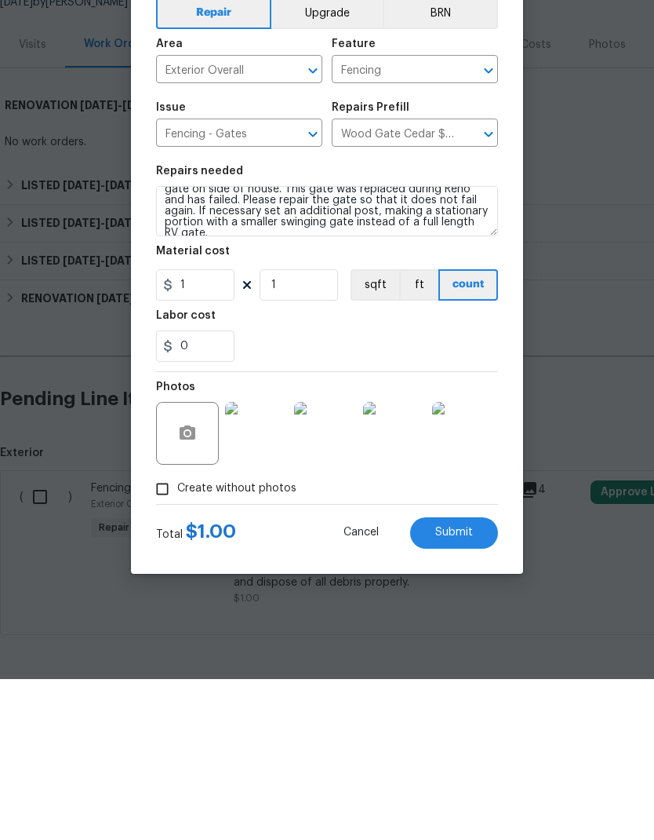
click at [446, 491] on div "0" at bounding box center [327, 506] width 342 height 31
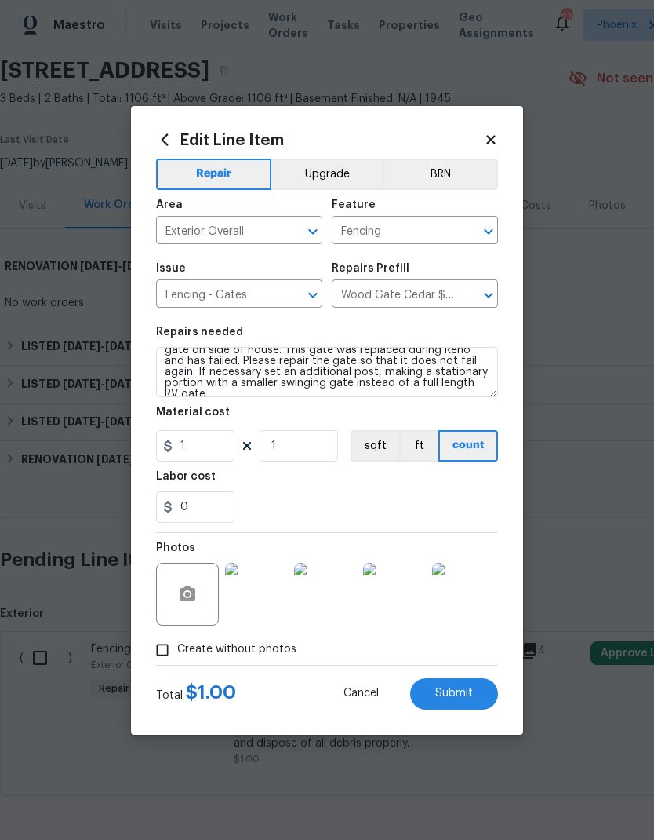
click at [476, 695] on button "Submit" at bounding box center [454, 693] width 88 height 31
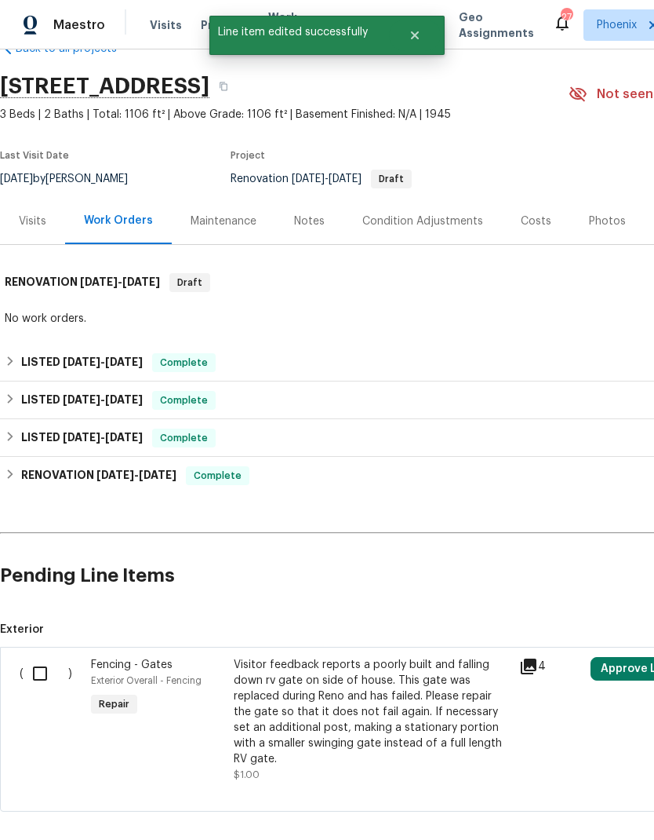
click at [41, 657] on input "checkbox" at bounding box center [46, 673] width 45 height 33
checkbox input "true"
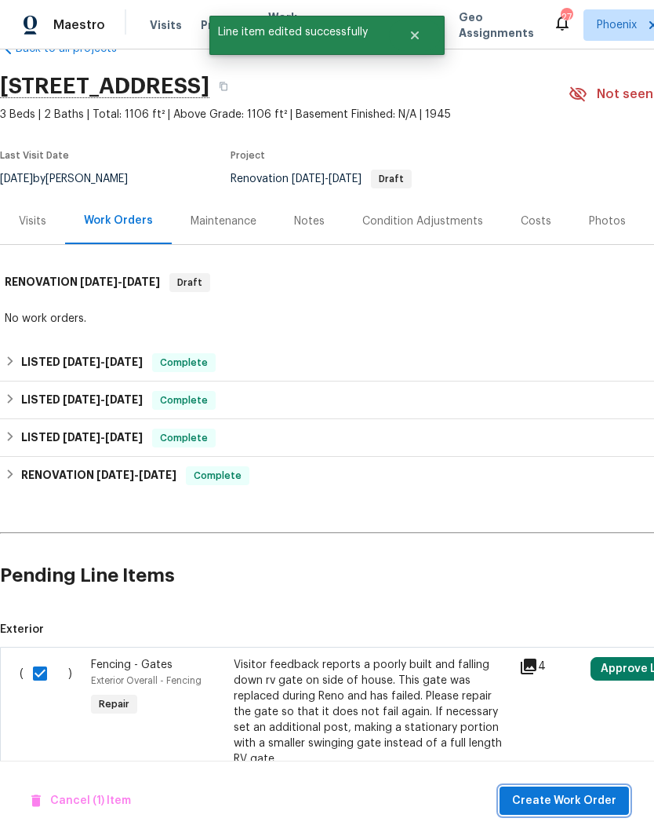
click at [606, 802] on span "Create Work Order" at bounding box center [564, 801] width 104 height 20
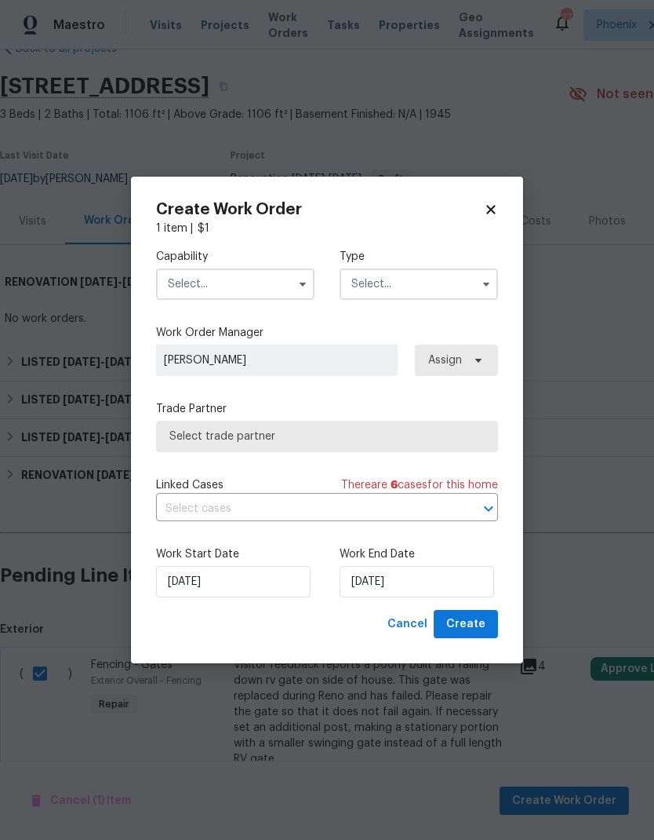
click at [257, 281] on input "text" at bounding box center [235, 283] width 159 height 31
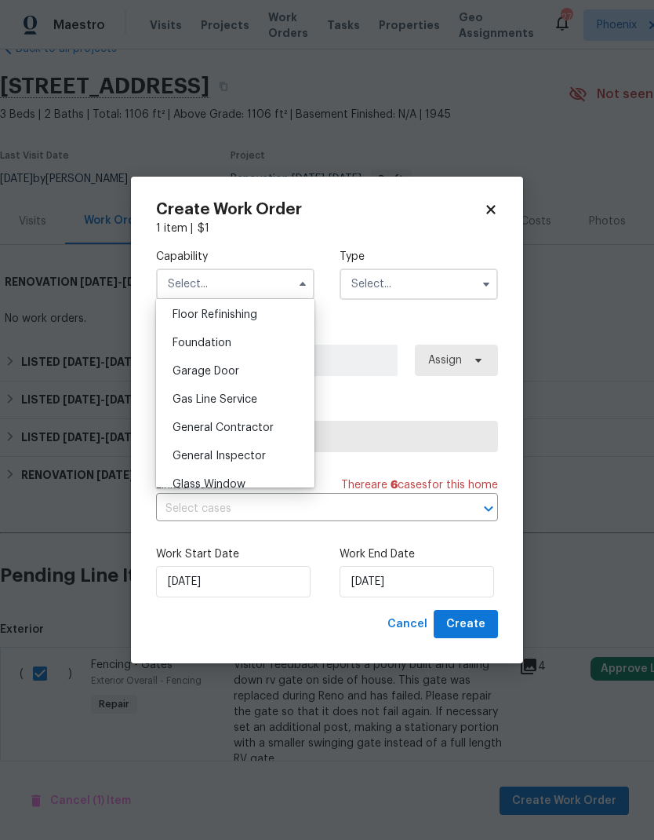
scroll to position [650, 0]
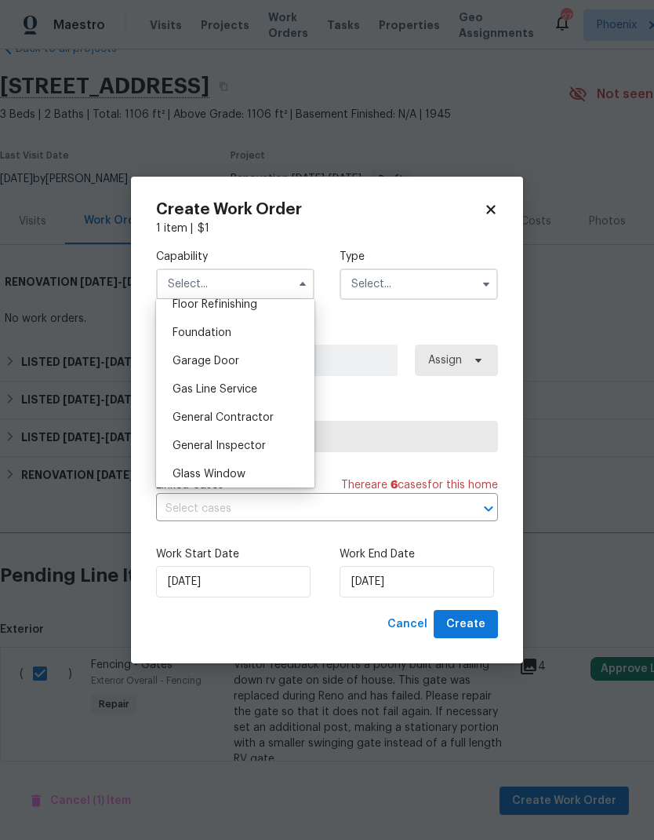
click at [268, 418] on span "General Contractor" at bounding box center [223, 417] width 101 height 11
type input "General Contractor"
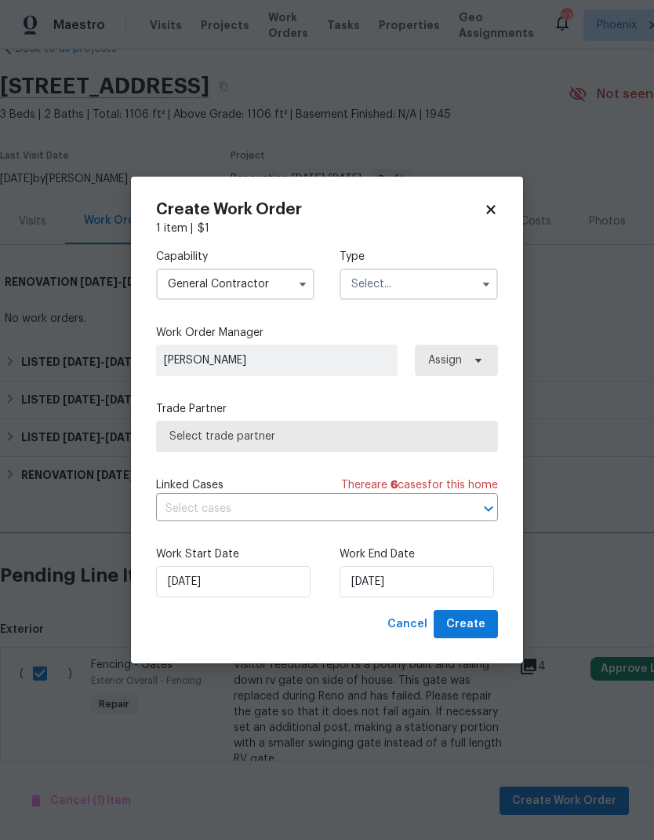
click at [443, 283] on input "text" at bounding box center [419, 283] width 159 height 31
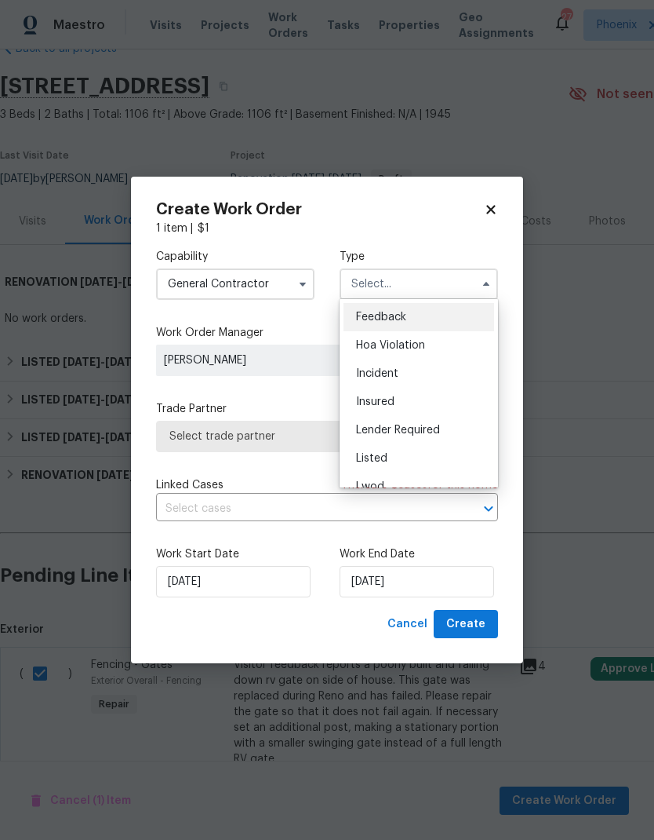
click at [395, 454] on div "Listed" at bounding box center [419, 458] width 151 height 28
type input "Listed"
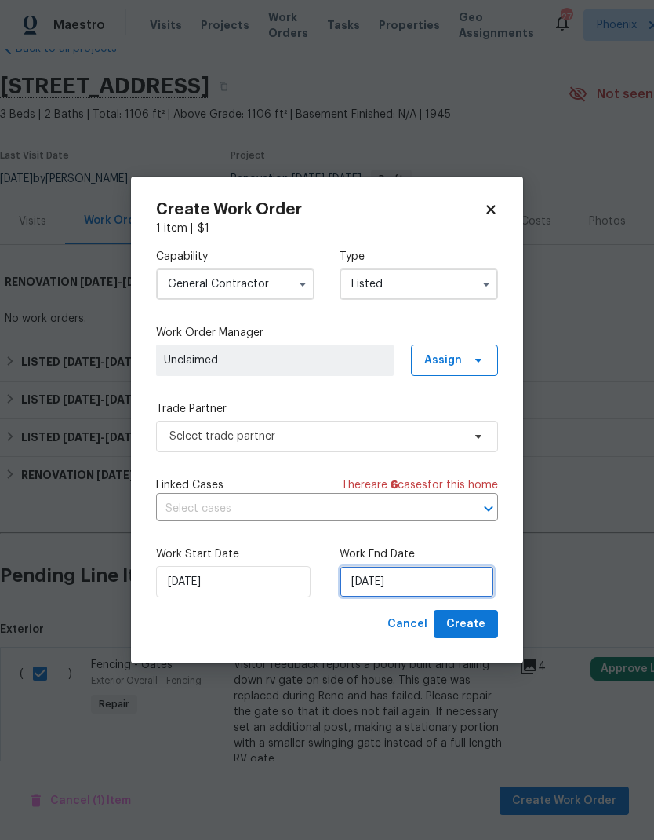
click at [434, 585] on input "[DATE]" at bounding box center [417, 581] width 155 height 31
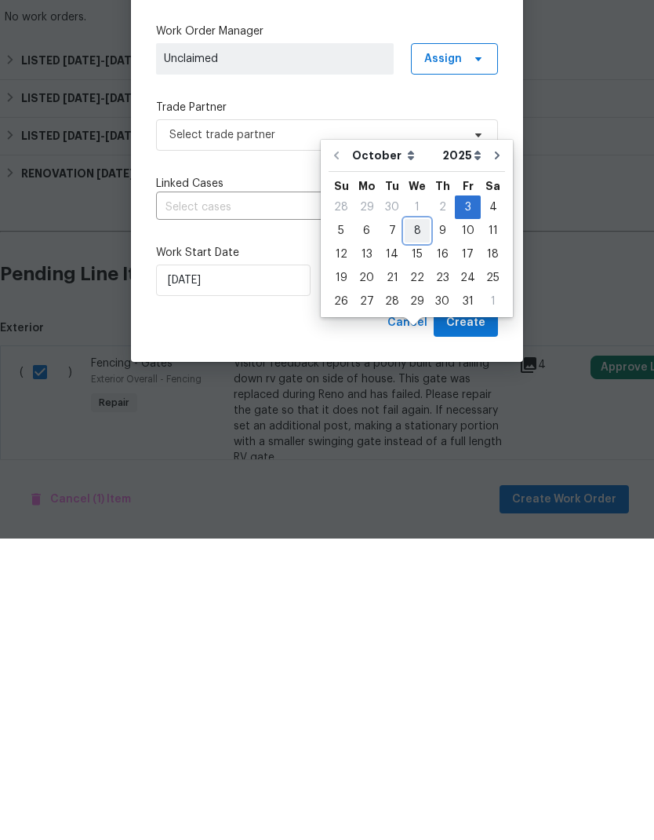
click at [419, 521] on div "8" at bounding box center [417, 532] width 25 height 22
type input "10/8/2025"
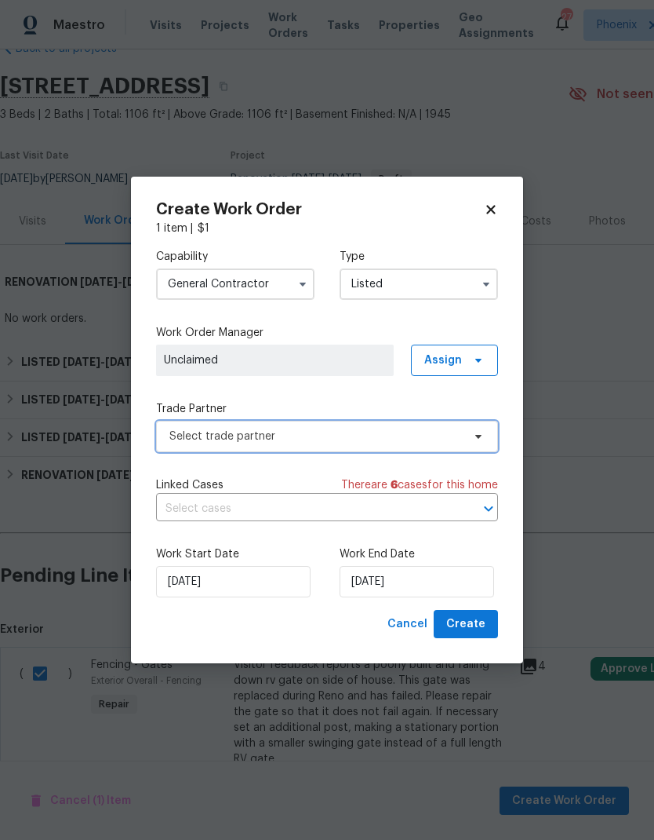
click at [452, 438] on span "Select trade partner" at bounding box center [316, 436] width 293 height 16
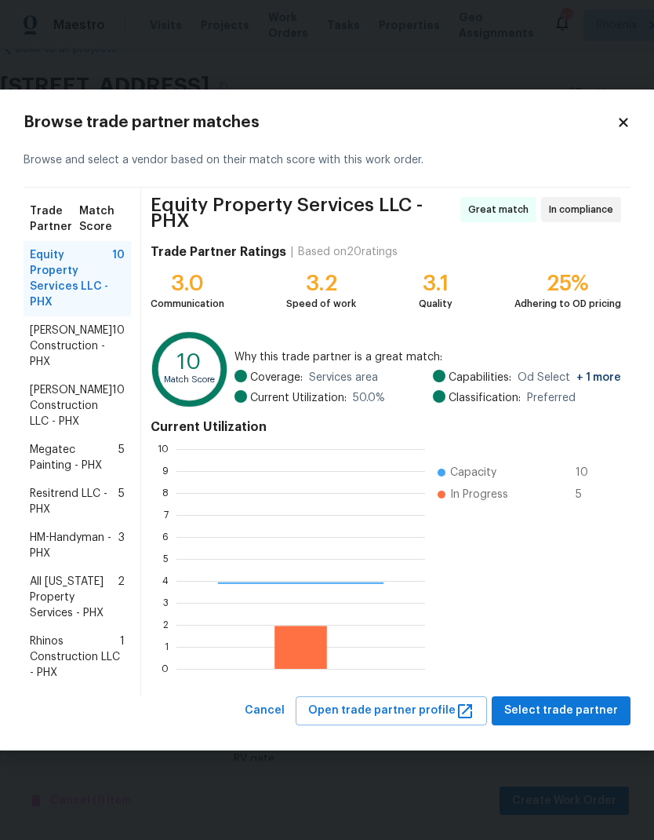
scroll to position [220, 249]
click at [90, 344] on span "[PERSON_NAME] Construction - PHX" at bounding box center [71, 346] width 82 height 47
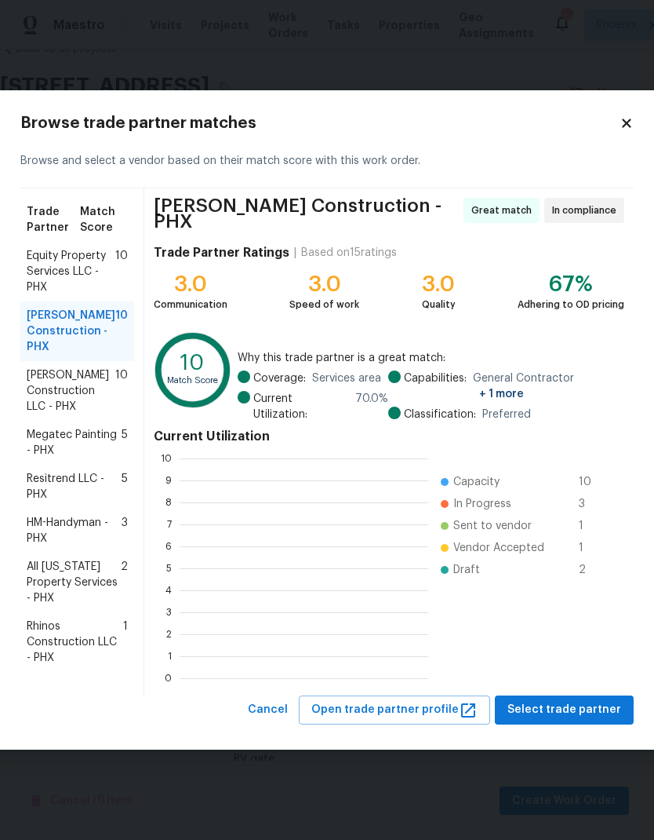
scroll to position [2, 2]
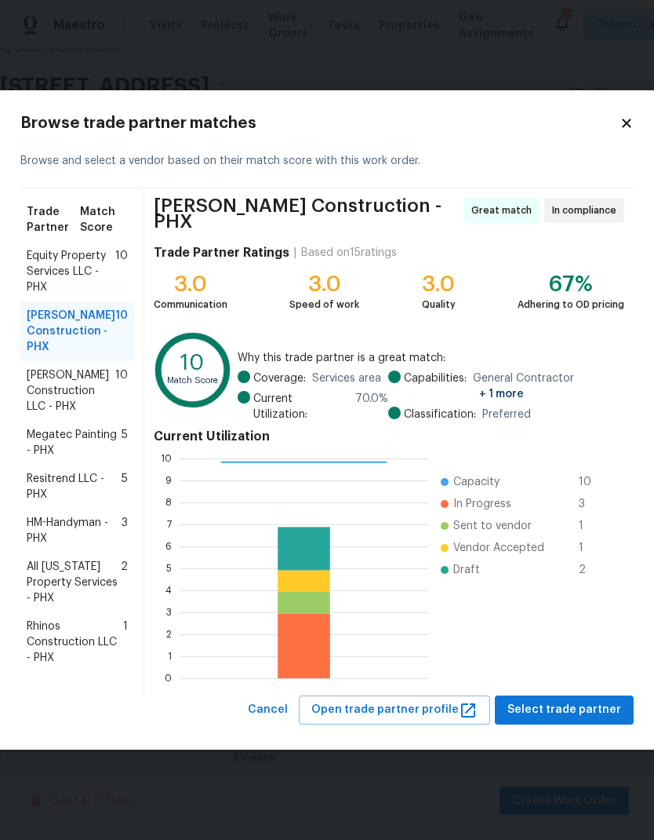
click at [97, 286] on span "Equity Property Services LLC - PHX" at bounding box center [71, 271] width 89 height 47
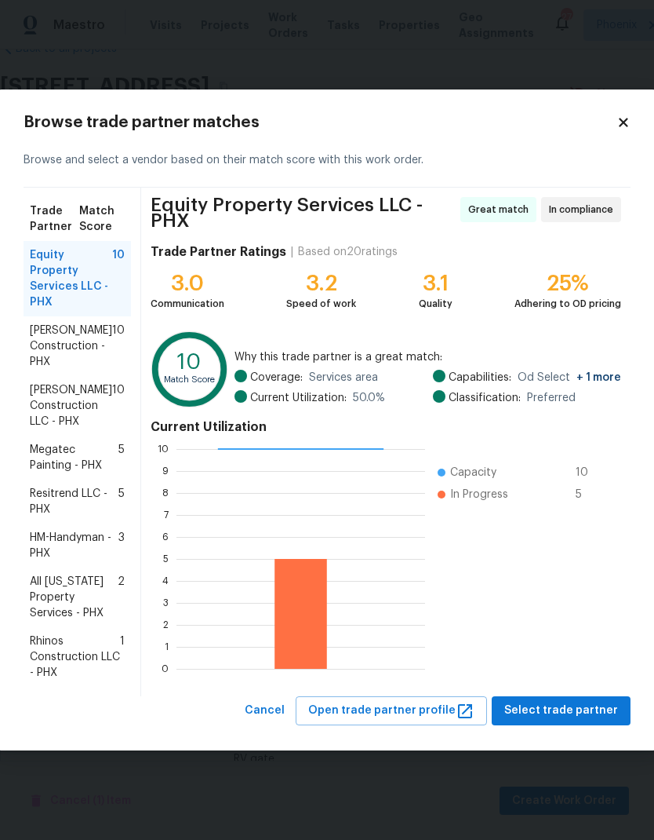
click at [55, 331] on span "[PERSON_NAME] Construction - PHX" at bounding box center [71, 346] width 82 height 47
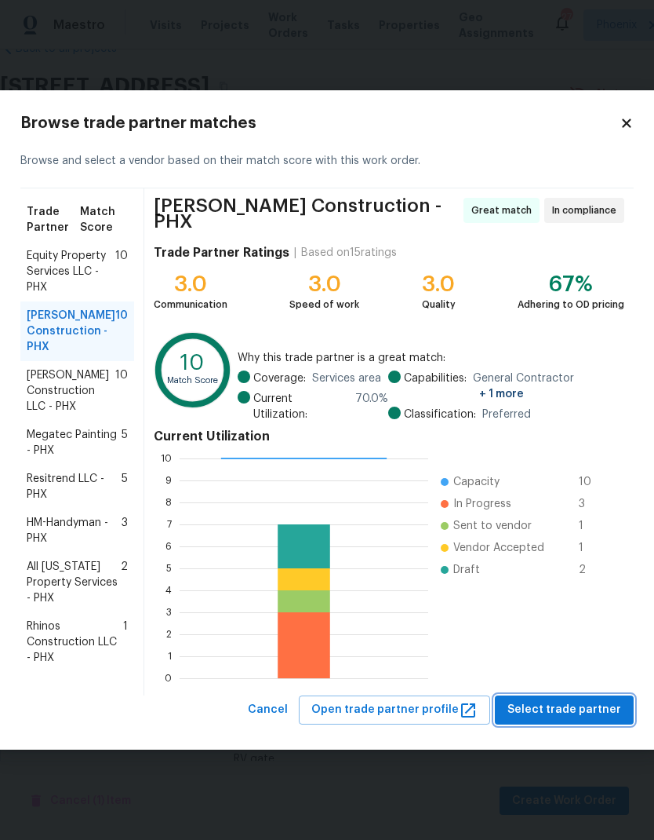
click at [601, 704] on span "Select trade partner" at bounding box center [565, 710] width 114 height 20
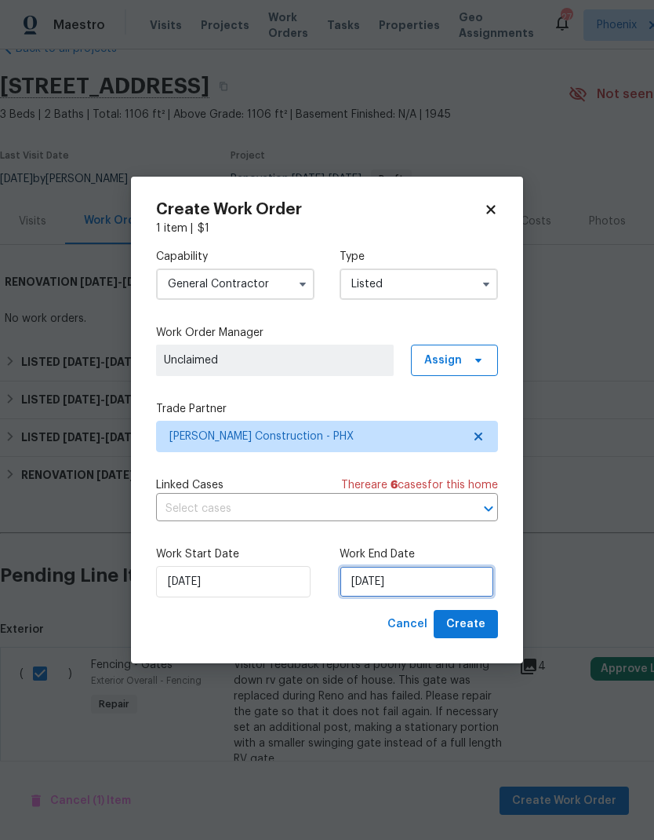
click at [445, 576] on input "10/8/2025" at bounding box center [417, 581] width 155 height 31
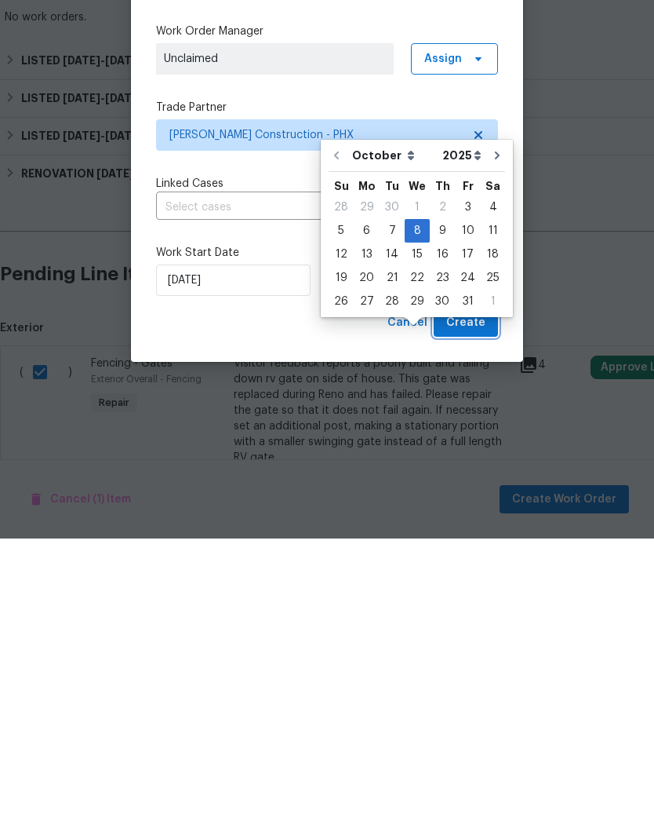
click at [472, 614] on span "Create" at bounding box center [466, 624] width 39 height 20
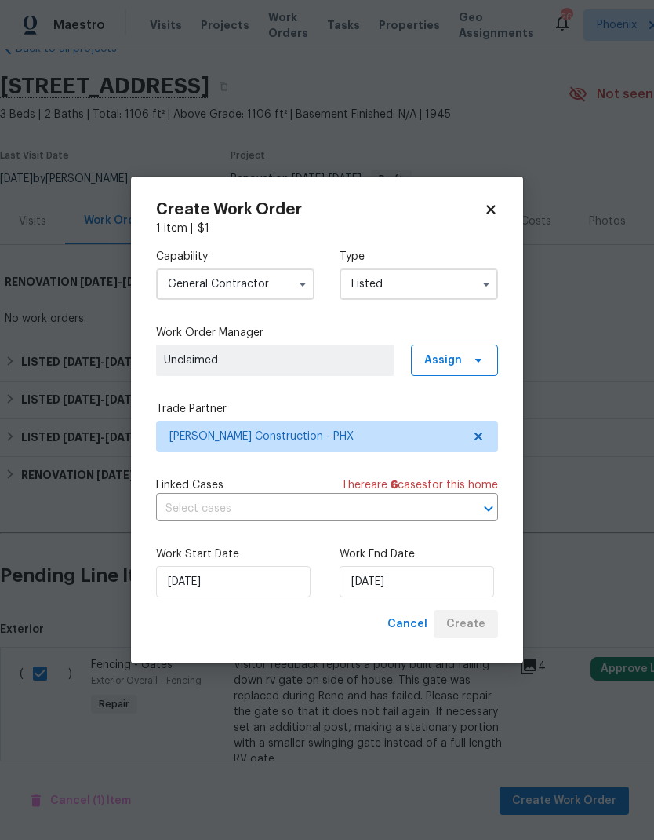
checkbox input "false"
click at [476, 627] on div "Cancel Create" at bounding box center [439, 624] width 117 height 29
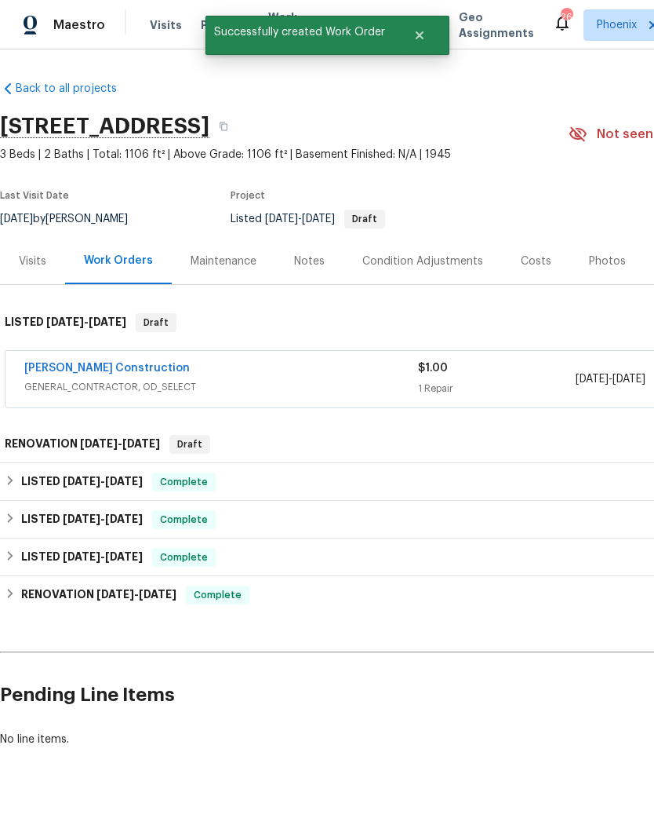
scroll to position [0, 0]
click at [57, 363] on link "[PERSON_NAME] Construction" at bounding box center [107, 368] width 166 height 11
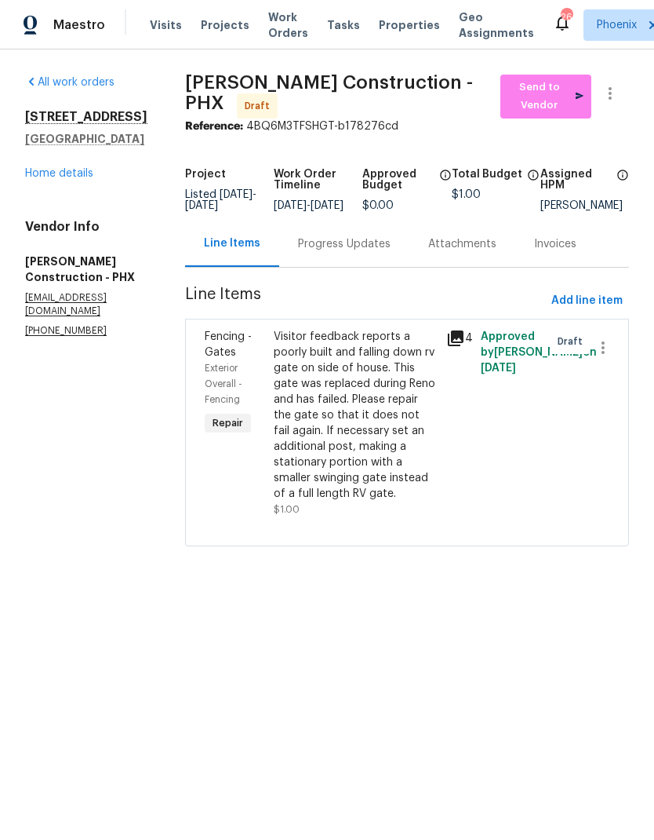
click at [274, 338] on div "Visitor feedback reports a poorly built and falling down rv gate on side of hou…" at bounding box center [355, 415] width 163 height 173
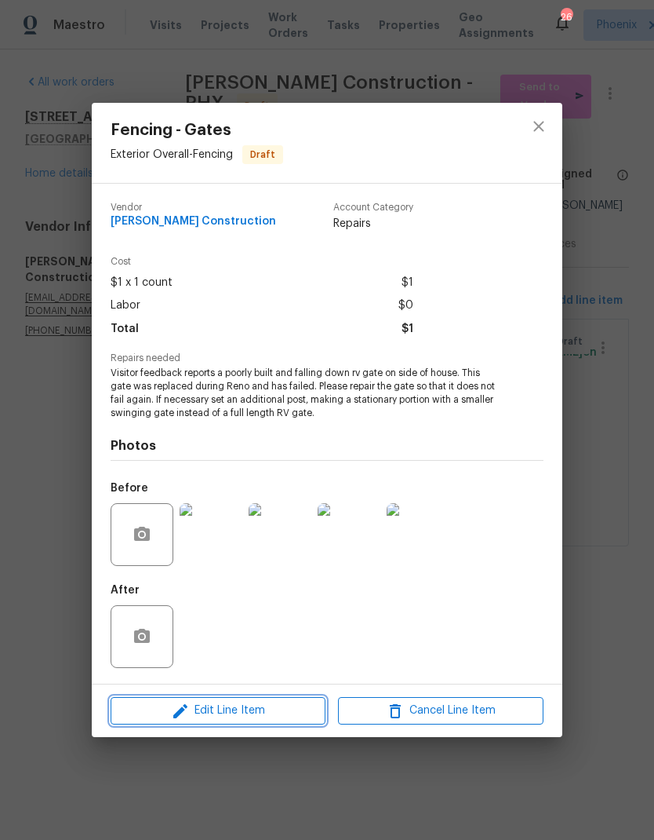
click at [284, 705] on span "Edit Line Item" at bounding box center [218, 711] width 206 height 20
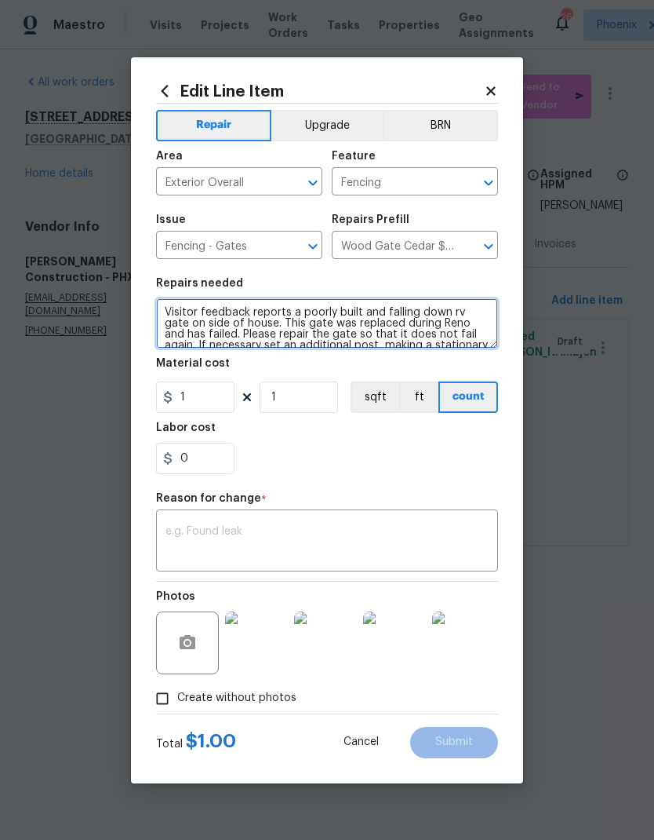
click at [164, 306] on textarea "Visitor feedback reports a poorly built and falling down rv gate on side of hou…" at bounding box center [327, 323] width 342 height 50
type textarea "Warranty repair. Visitor feedback reports a poorly built and falling down rv ga…"
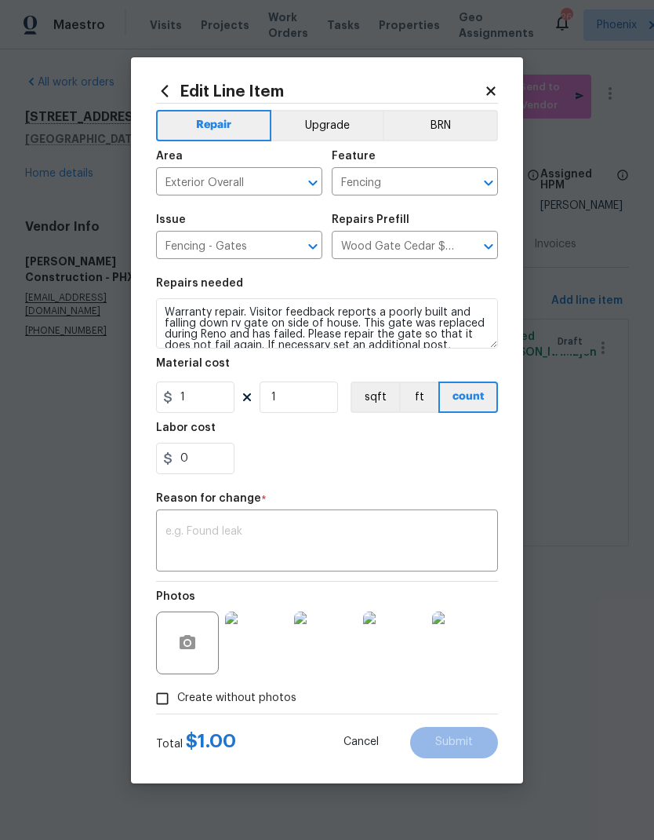
click at [438, 449] on div "0" at bounding box center [327, 458] width 342 height 31
click at [411, 537] on textarea at bounding box center [327, 542] width 323 height 33
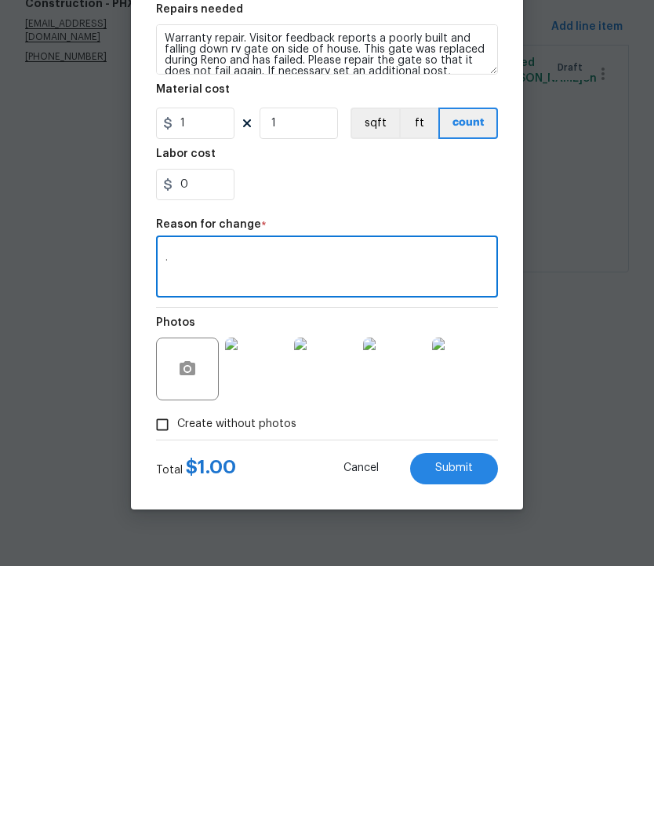
type textarea "."
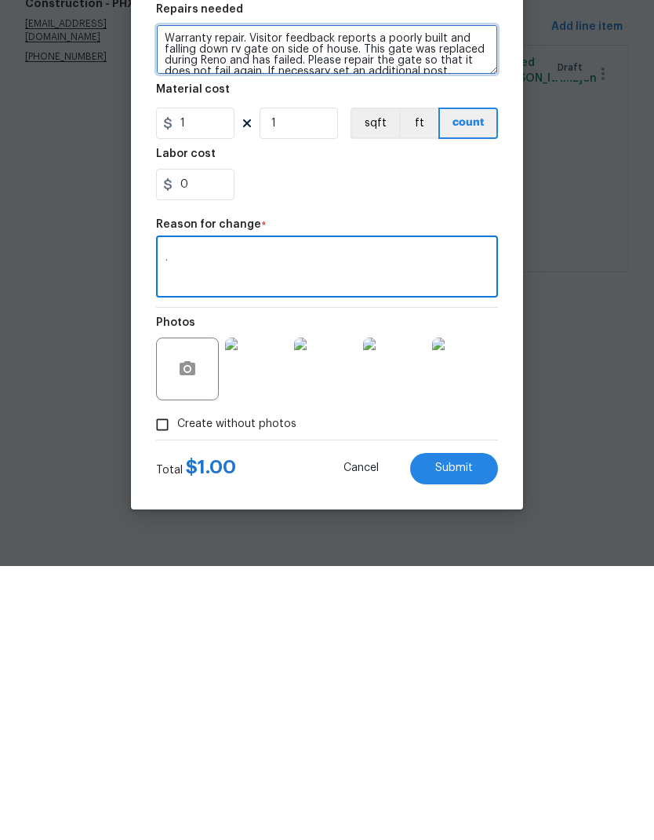
click at [231, 298] on textarea "Warranty repair. Visitor feedback reports a poorly built and falling down rv ga…" at bounding box center [327, 323] width 342 height 50
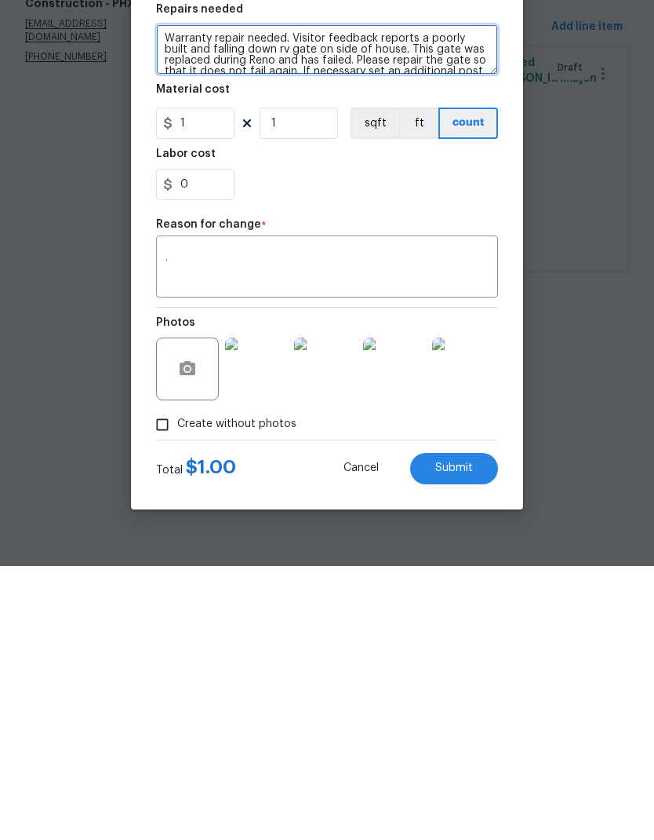
type textarea "Warranty repair needed. Visitor feedback reports a poorly built and falling dow…"
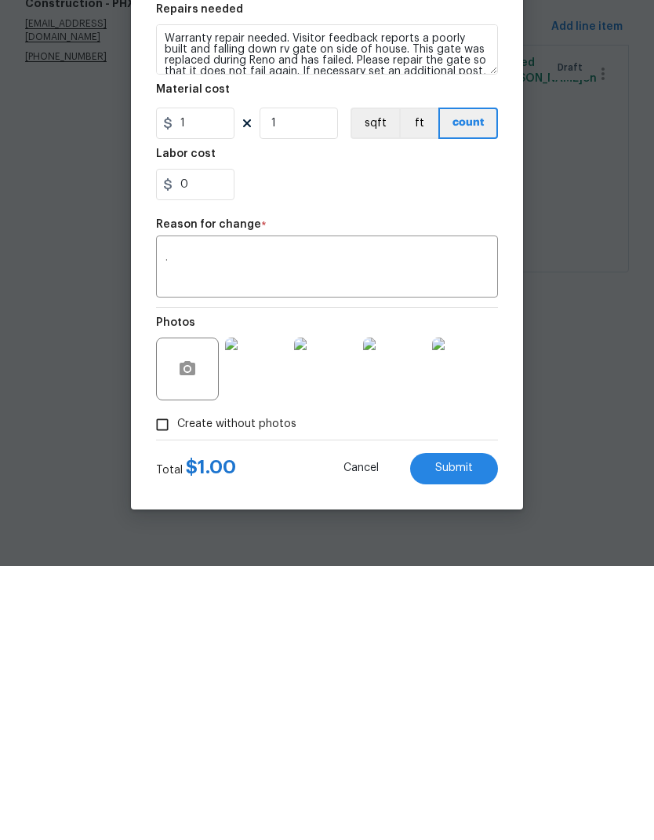
click at [428, 443] on div "0" at bounding box center [327, 458] width 342 height 31
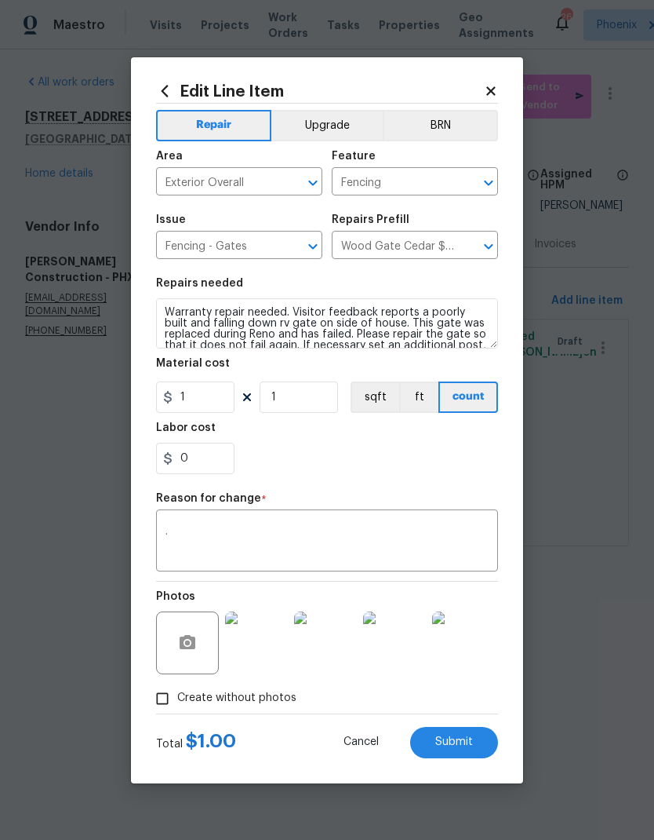
click at [469, 740] on span "Submit" at bounding box center [455, 742] width 38 height 12
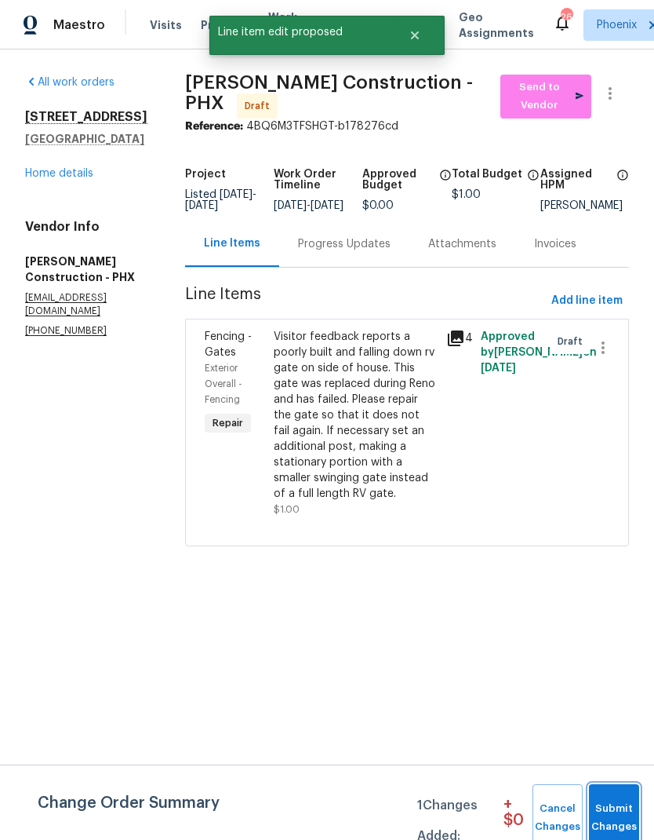
click at [625, 817] on span "Submit Changes" at bounding box center [614, 818] width 35 height 36
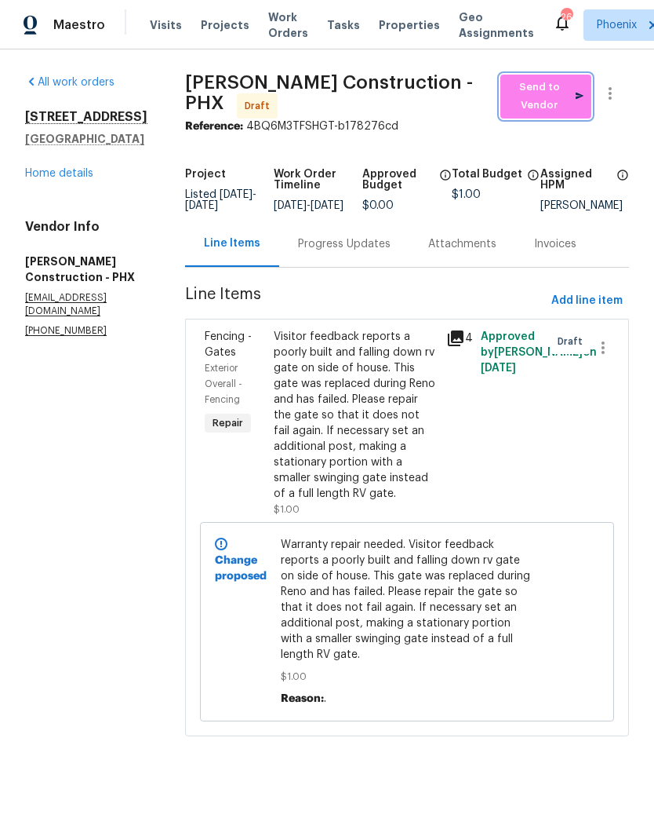
click at [568, 97] on span "Send to Vendor" at bounding box center [547, 96] width 76 height 36
